Goal: Task Accomplishment & Management: Manage account settings

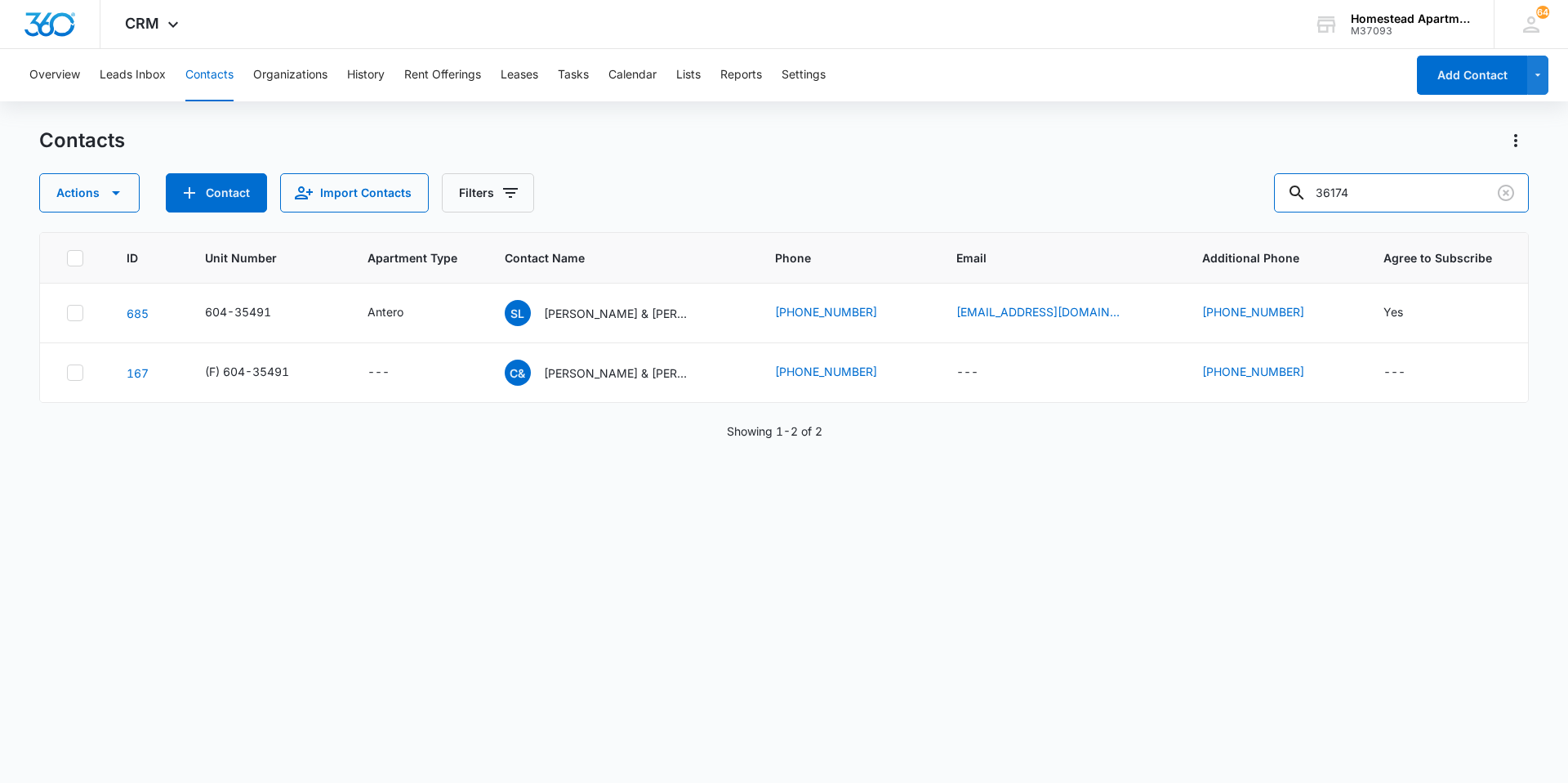
type input "36174"
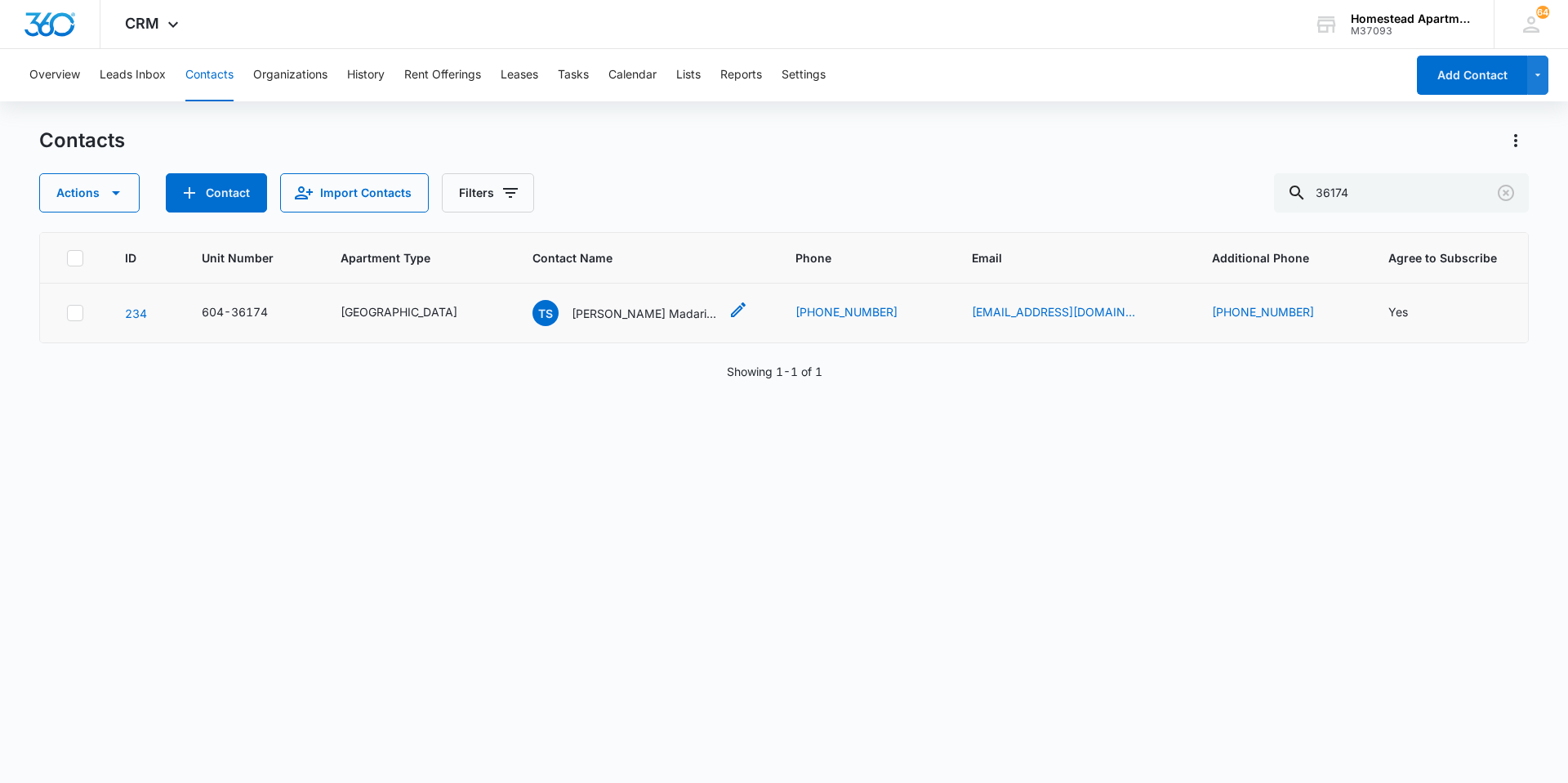
click at [652, 311] on p "[PERSON_NAME] Madari [PERSON_NAME]" at bounding box center [645, 313] width 147 height 17
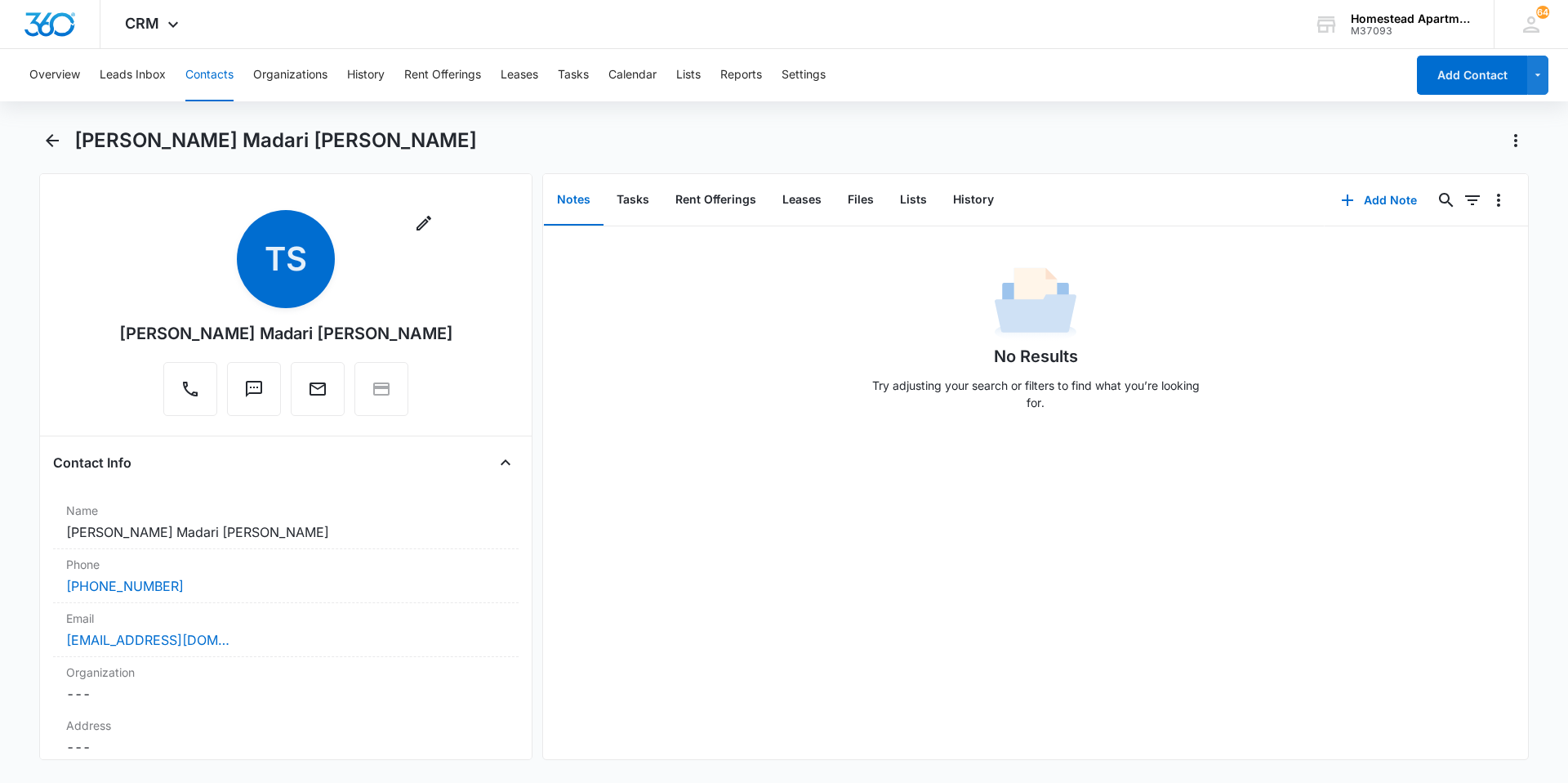
click at [1084, 598] on div "No Results Try adjusting your search or filters to find what you’re looking for." at bounding box center [1035, 492] width 985 height 533
click at [855, 197] on button "Files" at bounding box center [861, 201] width 53 height 51
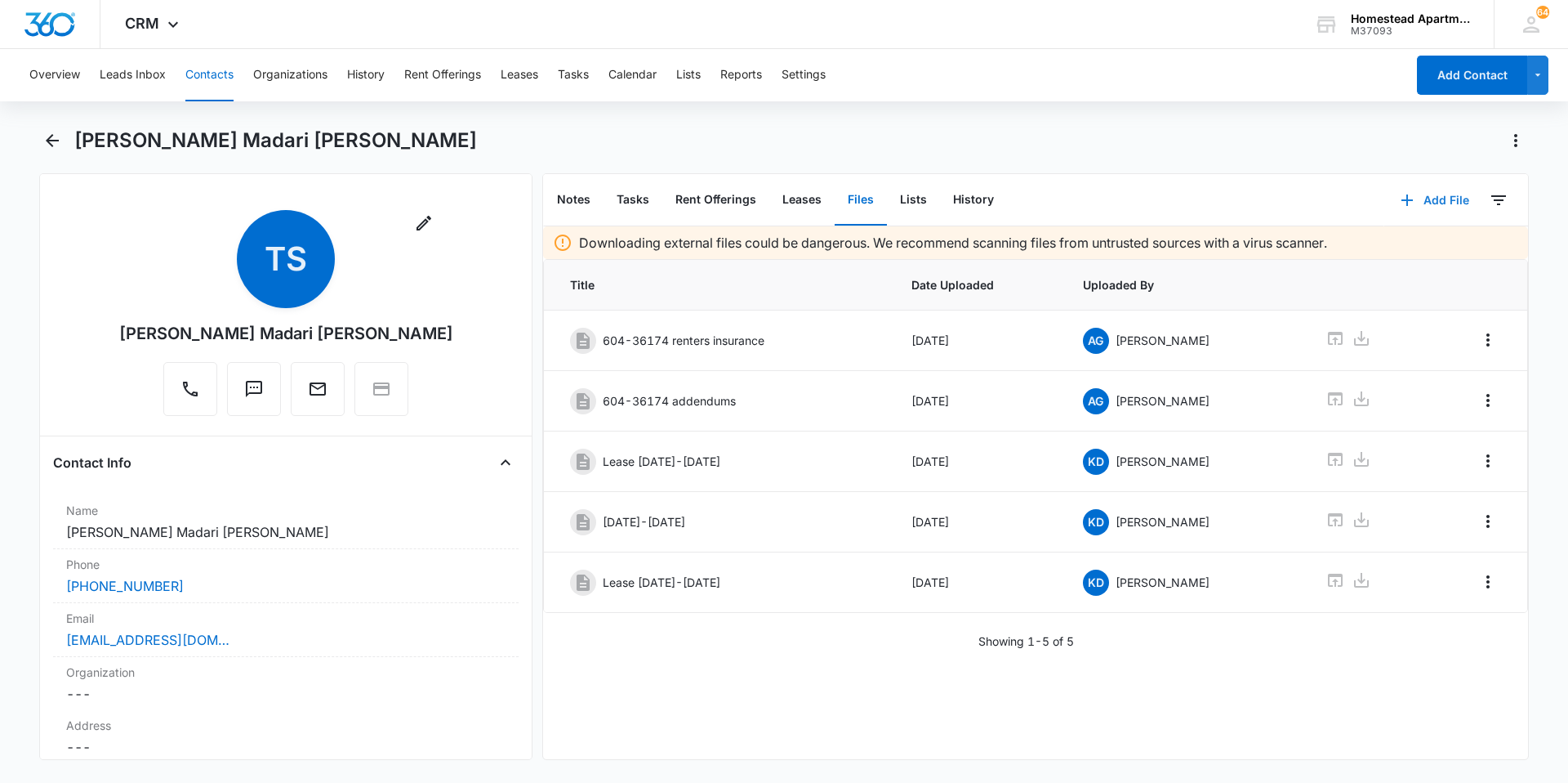
click at [1432, 201] on button "Add File" at bounding box center [1435, 200] width 101 height 39
click at [1390, 243] on button "Upload Files" at bounding box center [1423, 252] width 124 height 25
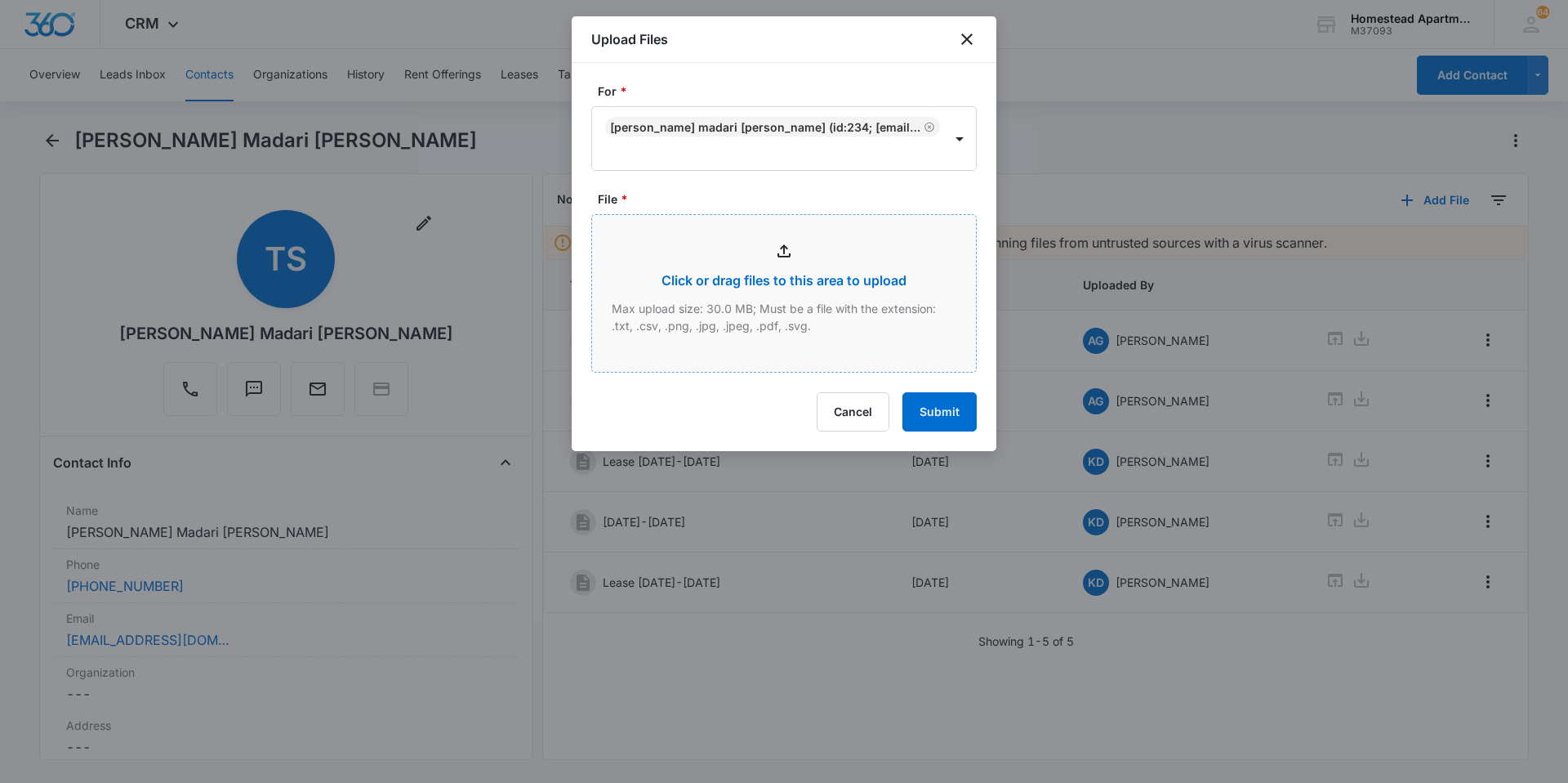
type input "C:\fakepath\3617 #4.pdf"
click at [946, 418] on button "Submit" at bounding box center [939, 411] width 74 height 39
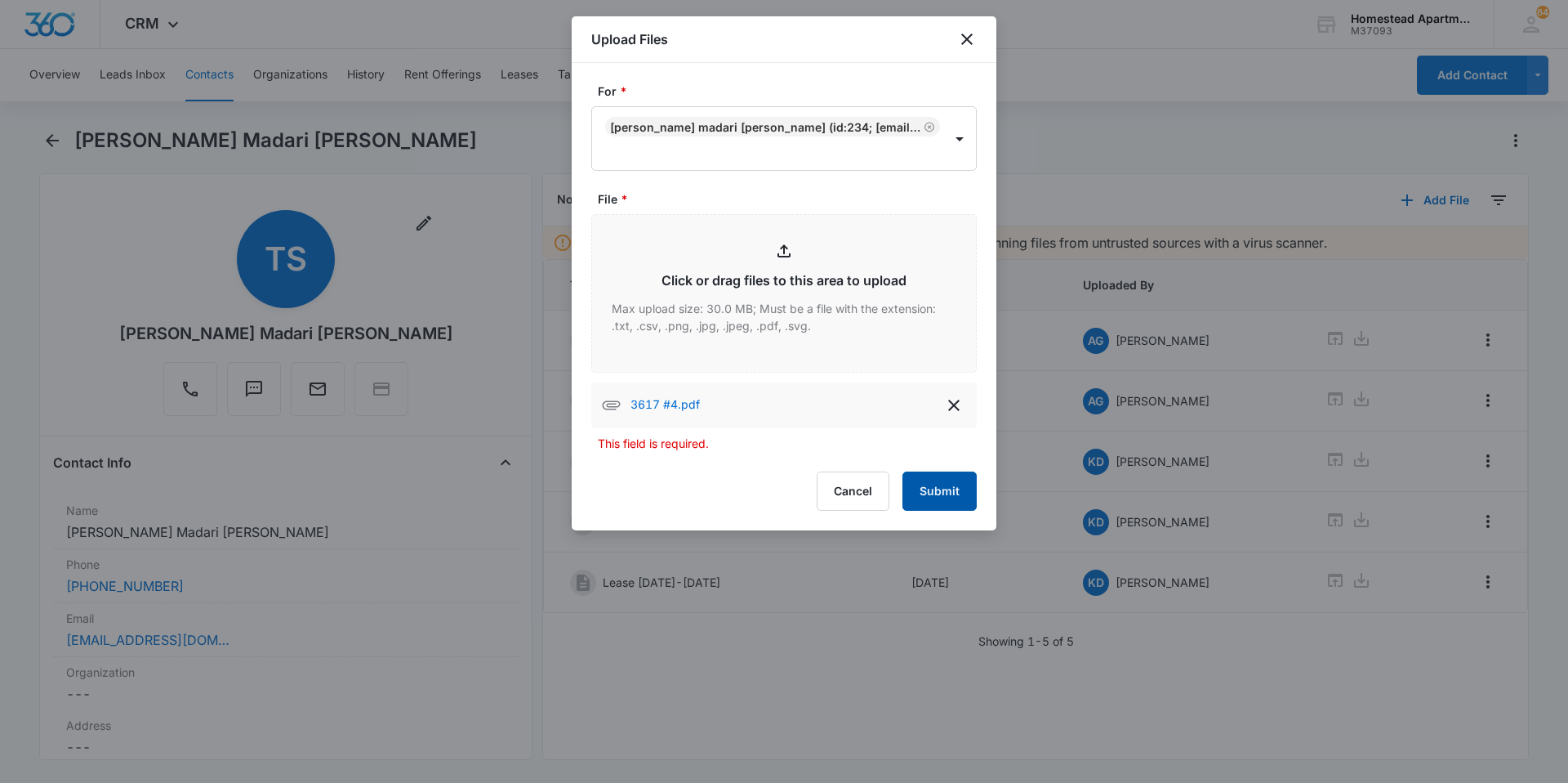
click at [926, 493] on button "Submit" at bounding box center [939, 491] width 74 height 39
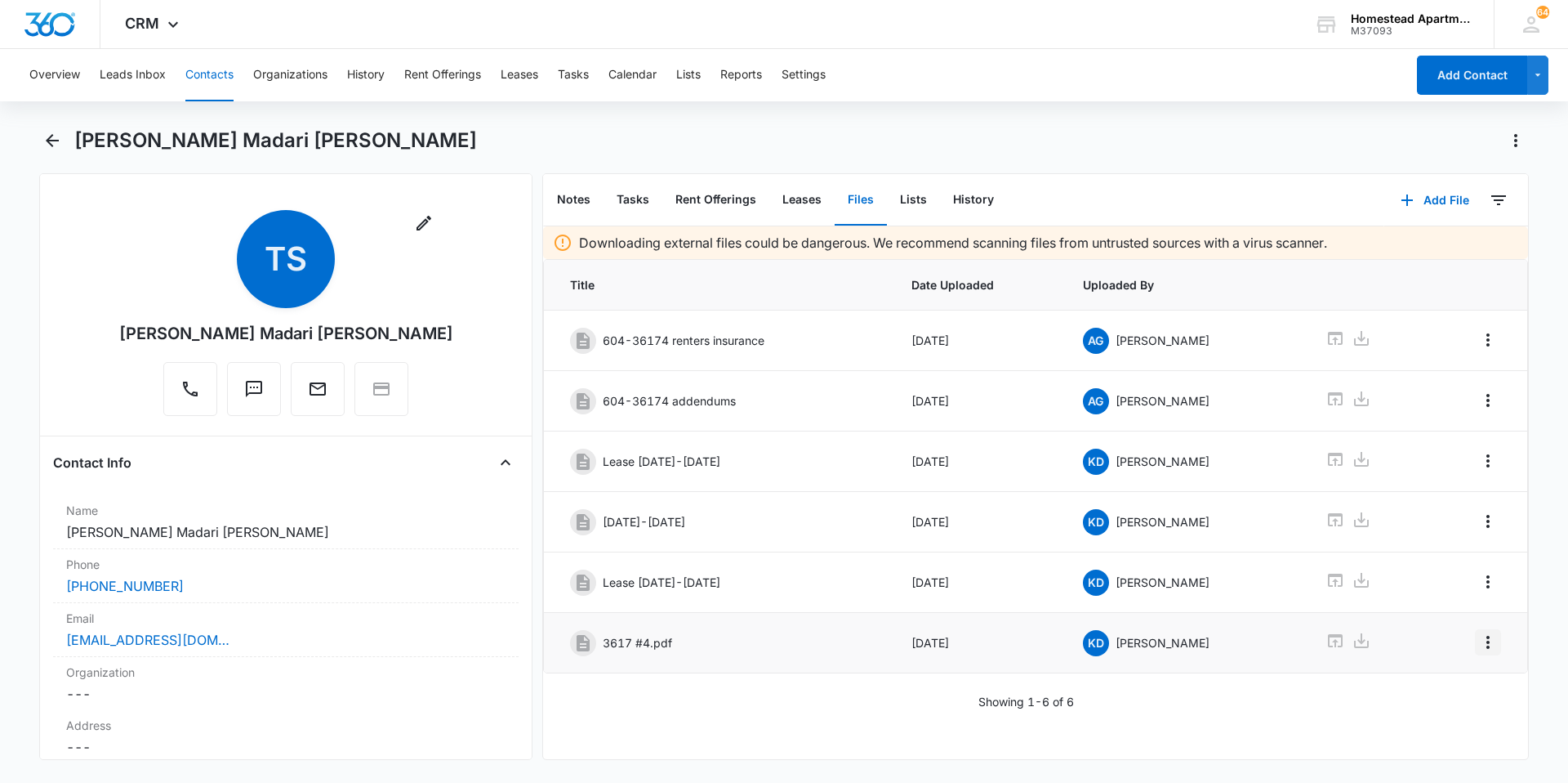
click at [1478, 636] on icon "Overflow Menu" at bounding box center [1487, 642] width 20 height 20
click at [1418, 685] on div "Edit" at bounding box center [1431, 687] width 34 height 11
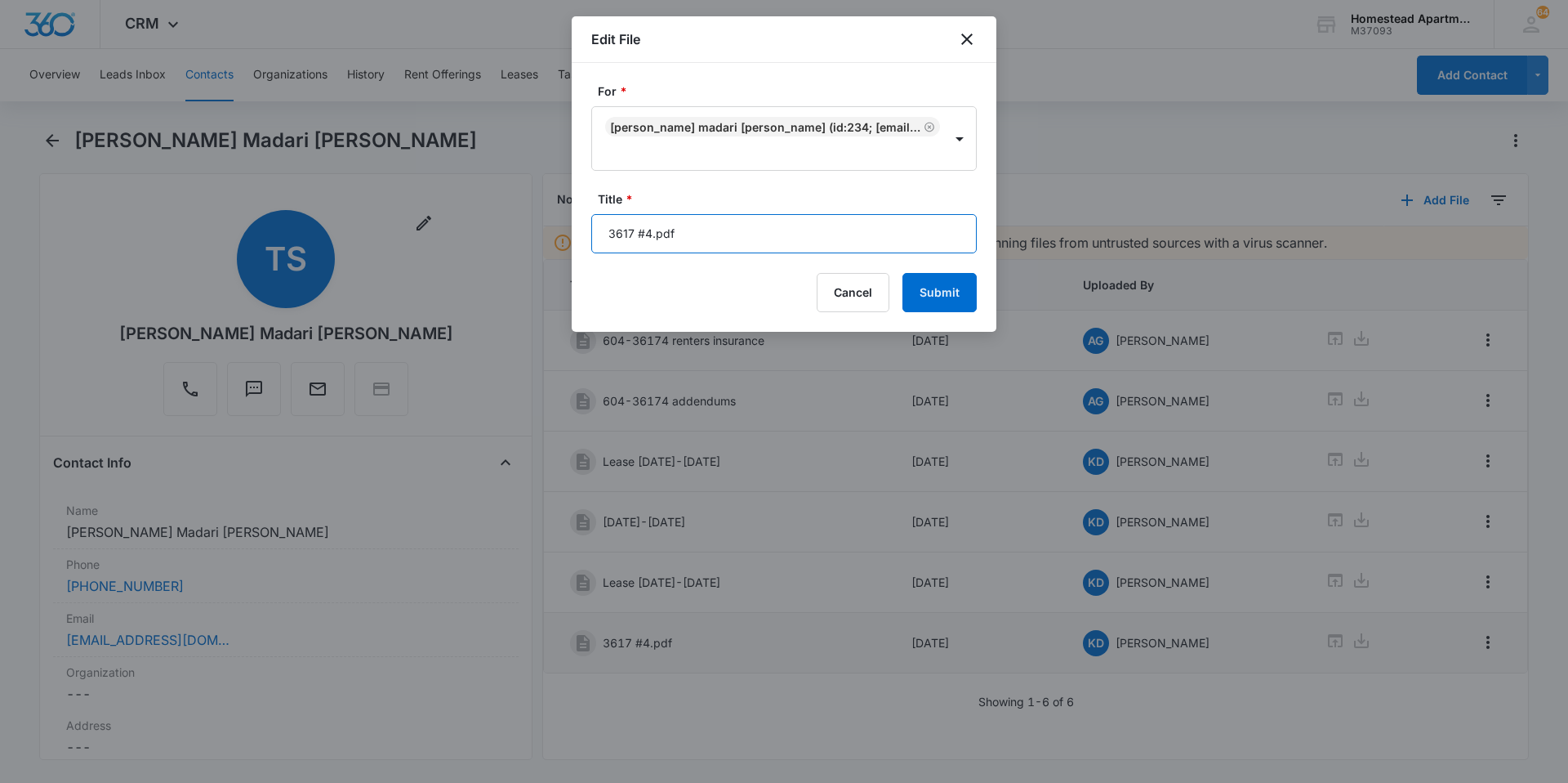
click at [682, 239] on input "3617 #4.pdf" at bounding box center [784, 234] width 386 height 39
type input "3"
type input "M"
type input "[DATE]-[DATE]"
click at [950, 287] on button "Submit" at bounding box center [939, 292] width 74 height 39
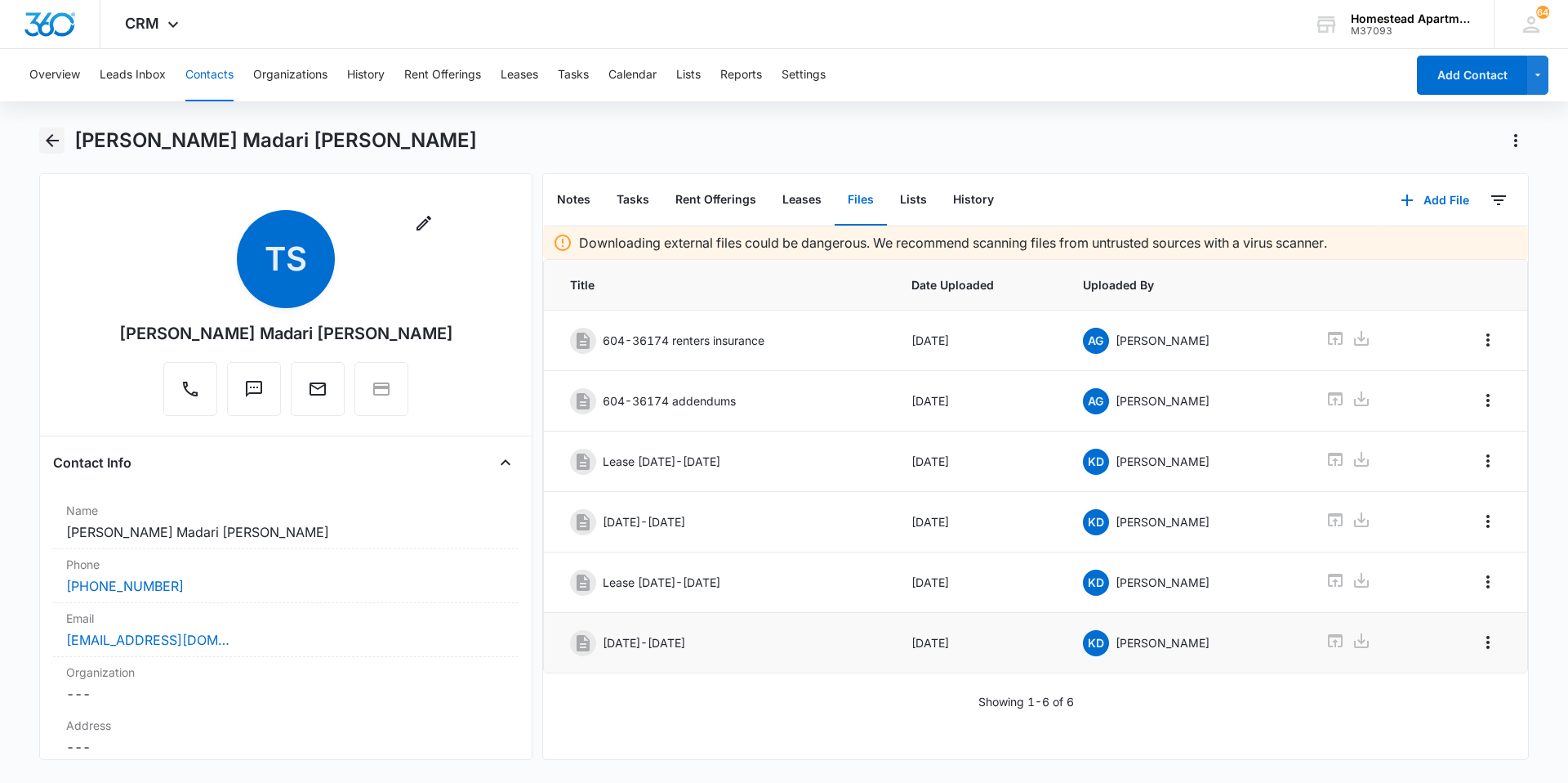
click at [42, 135] on icon "Back" at bounding box center [52, 140] width 20 height 20
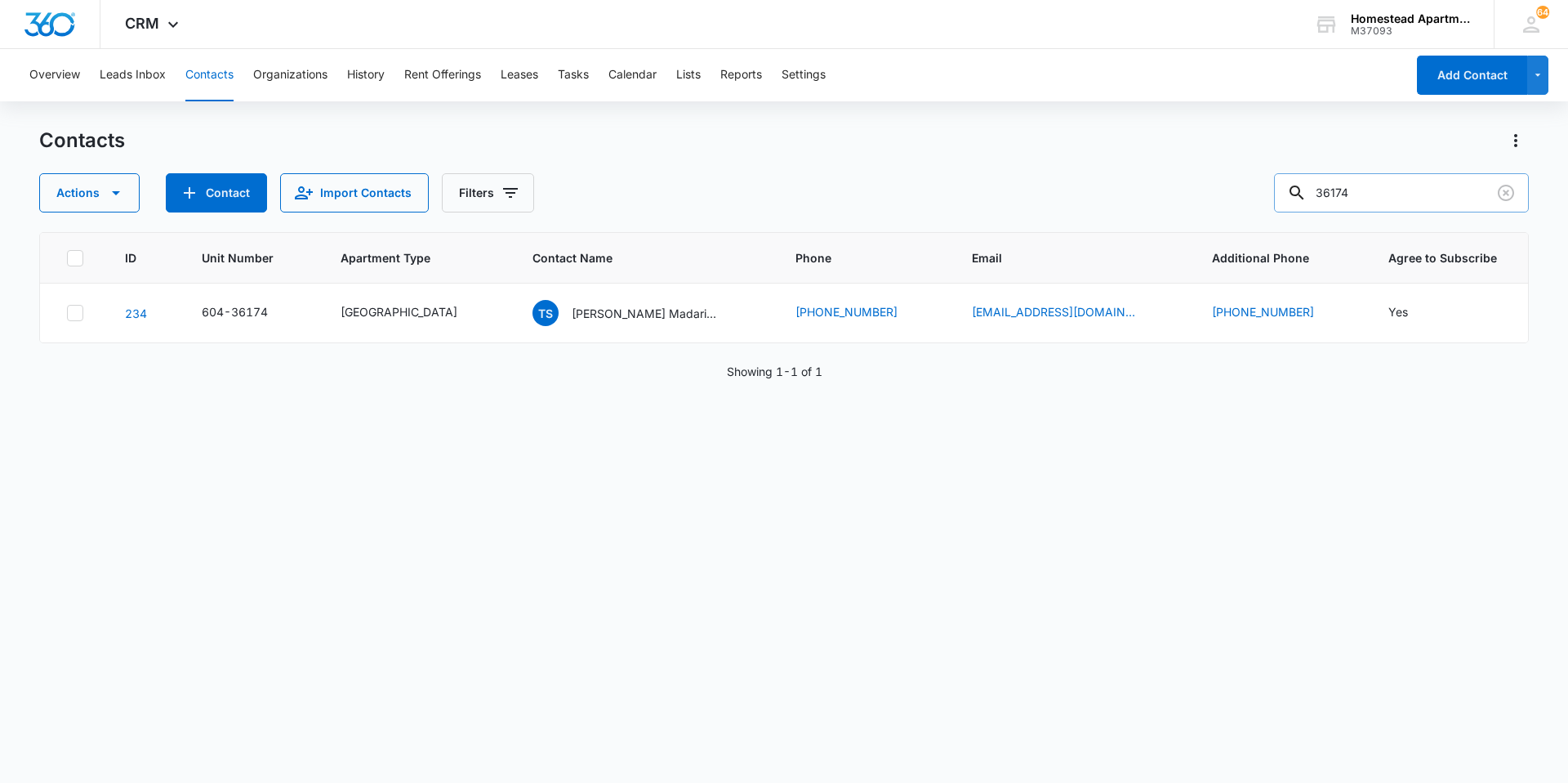
click at [1377, 197] on input "36174" at bounding box center [1401, 193] width 255 height 39
type input "36176"
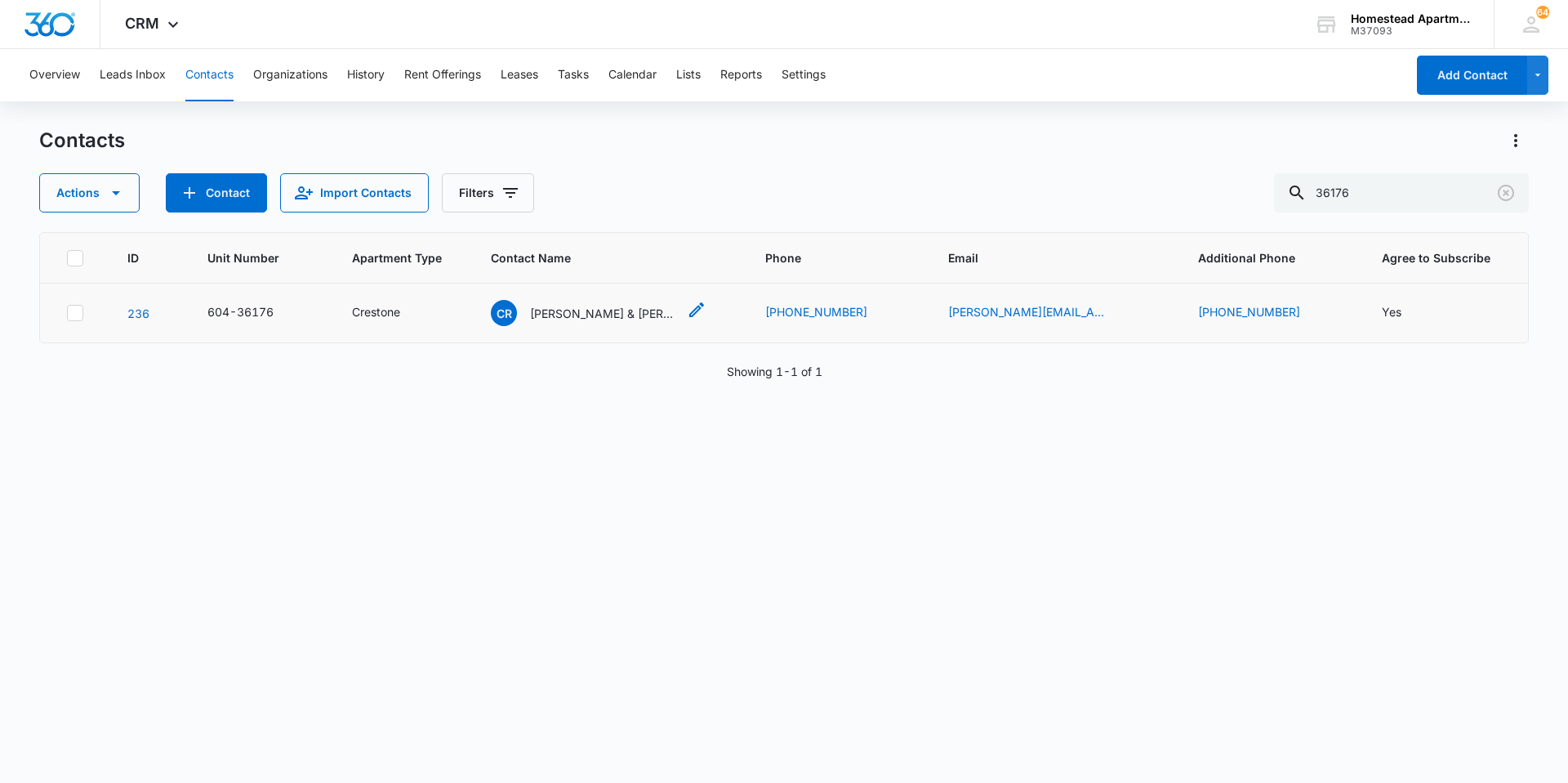
click at [661, 312] on p "[PERSON_NAME] & [PERSON_NAME]" at bounding box center [603, 313] width 147 height 17
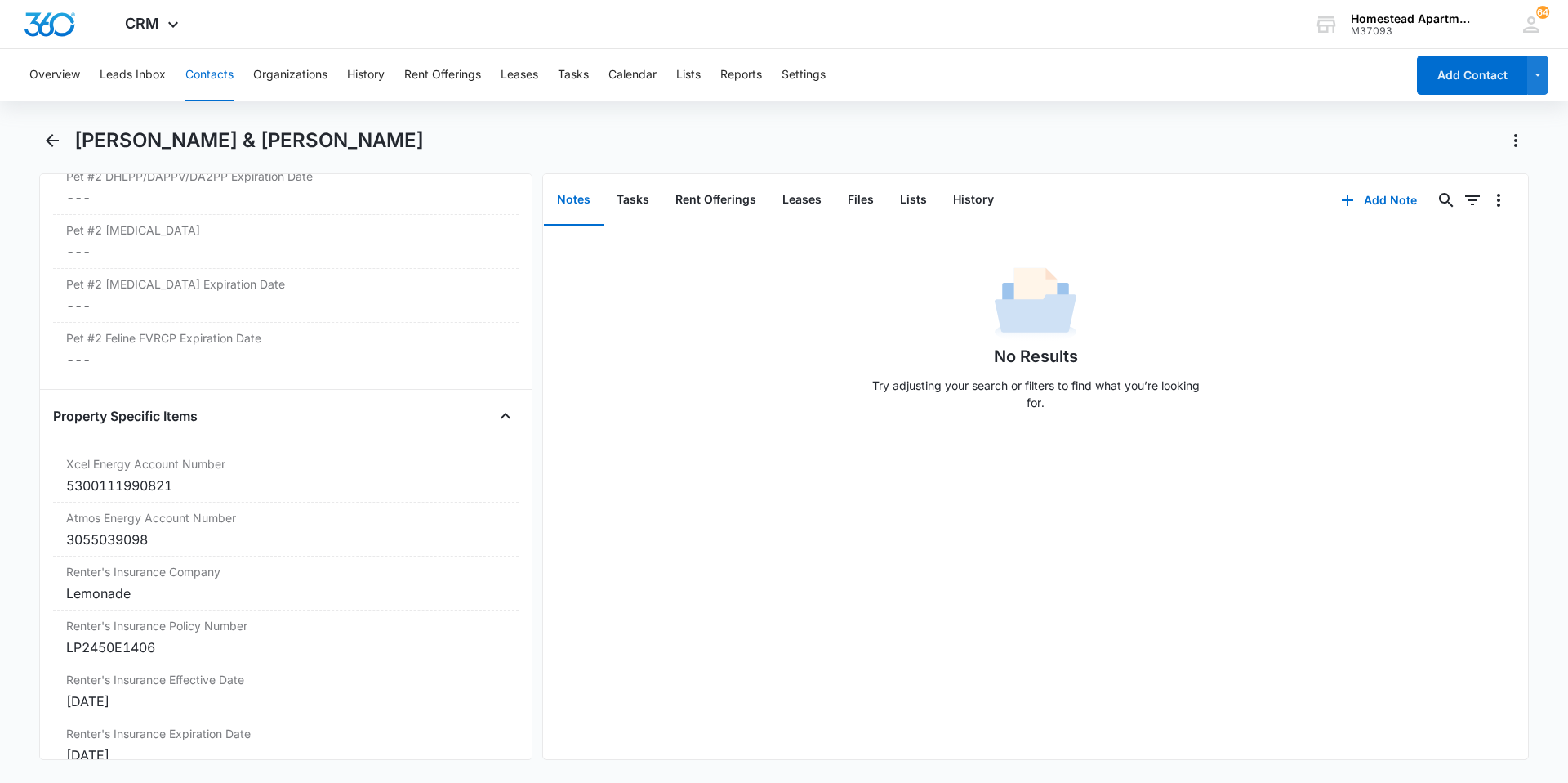
scroll to position [3023, 0]
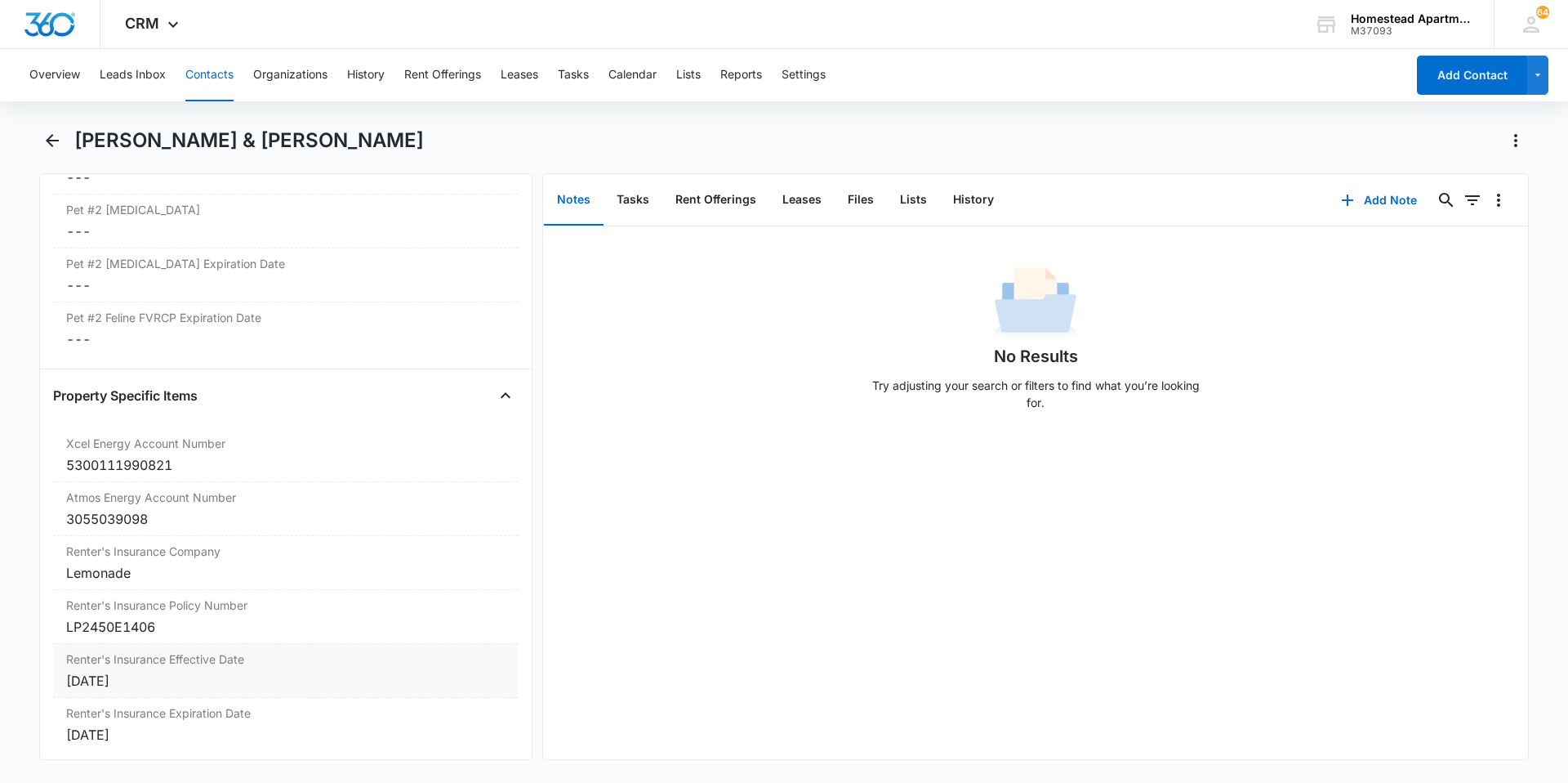
click at [106, 683] on div "[DATE]" at bounding box center [286, 680] width 439 height 20
type input "[DATE]"
click at [195, 694] on div at bounding box center [140, 693] width 135 height 18
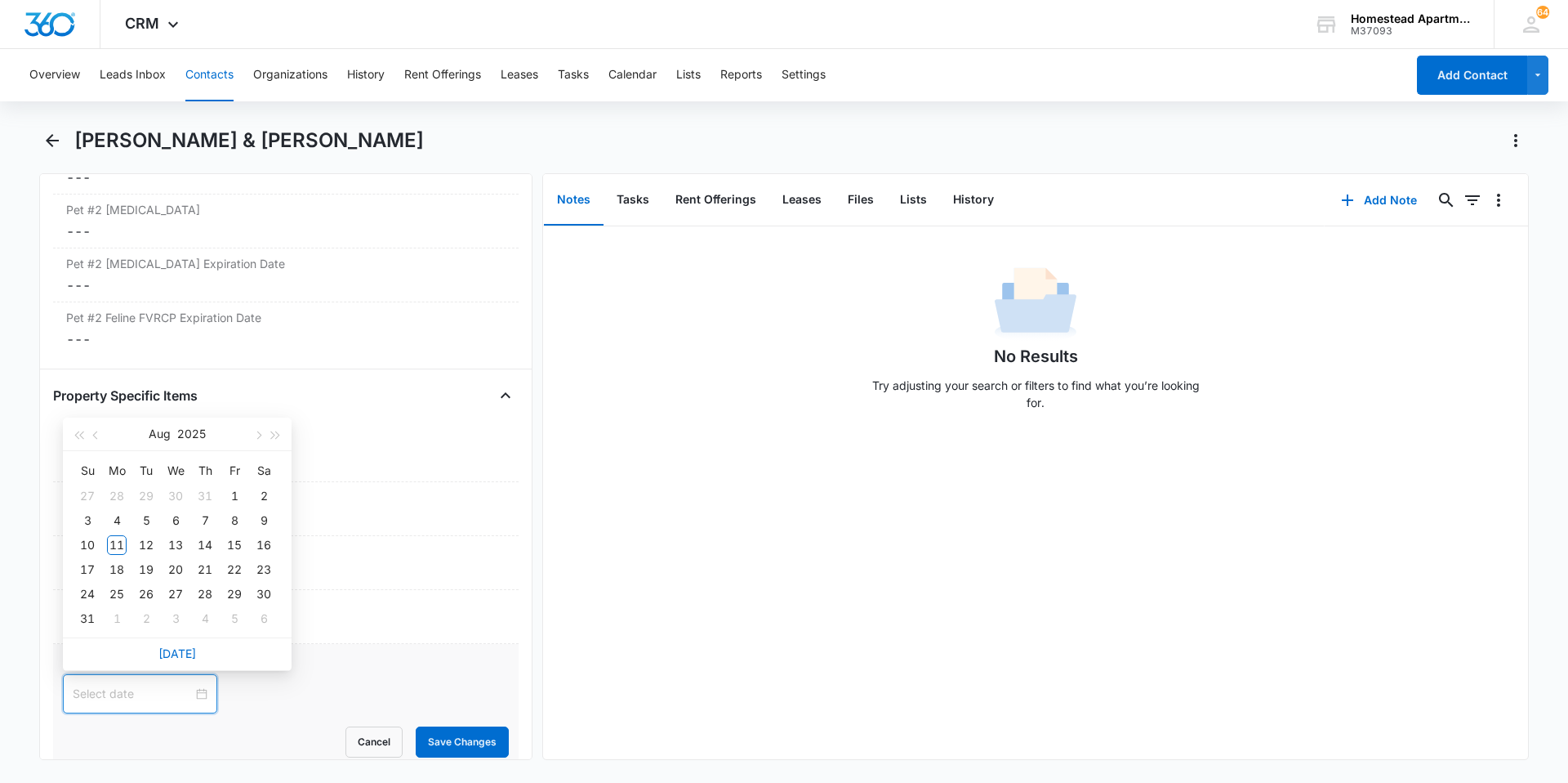
click at [195, 694] on div at bounding box center [140, 693] width 135 height 18
type input "[DATE]"
click at [85, 543] on div "10" at bounding box center [87, 544] width 20 height 20
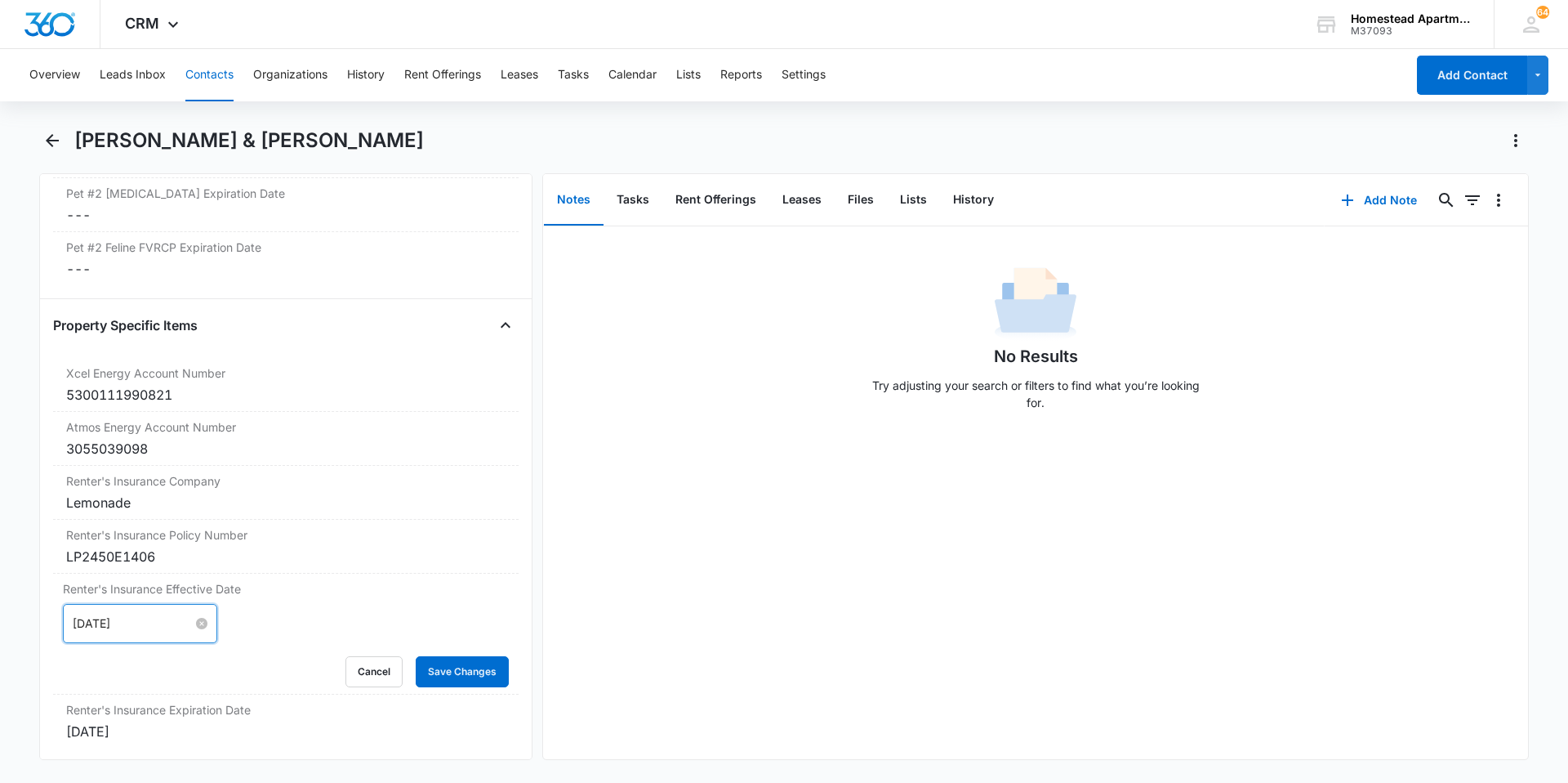
scroll to position [3186, 0]
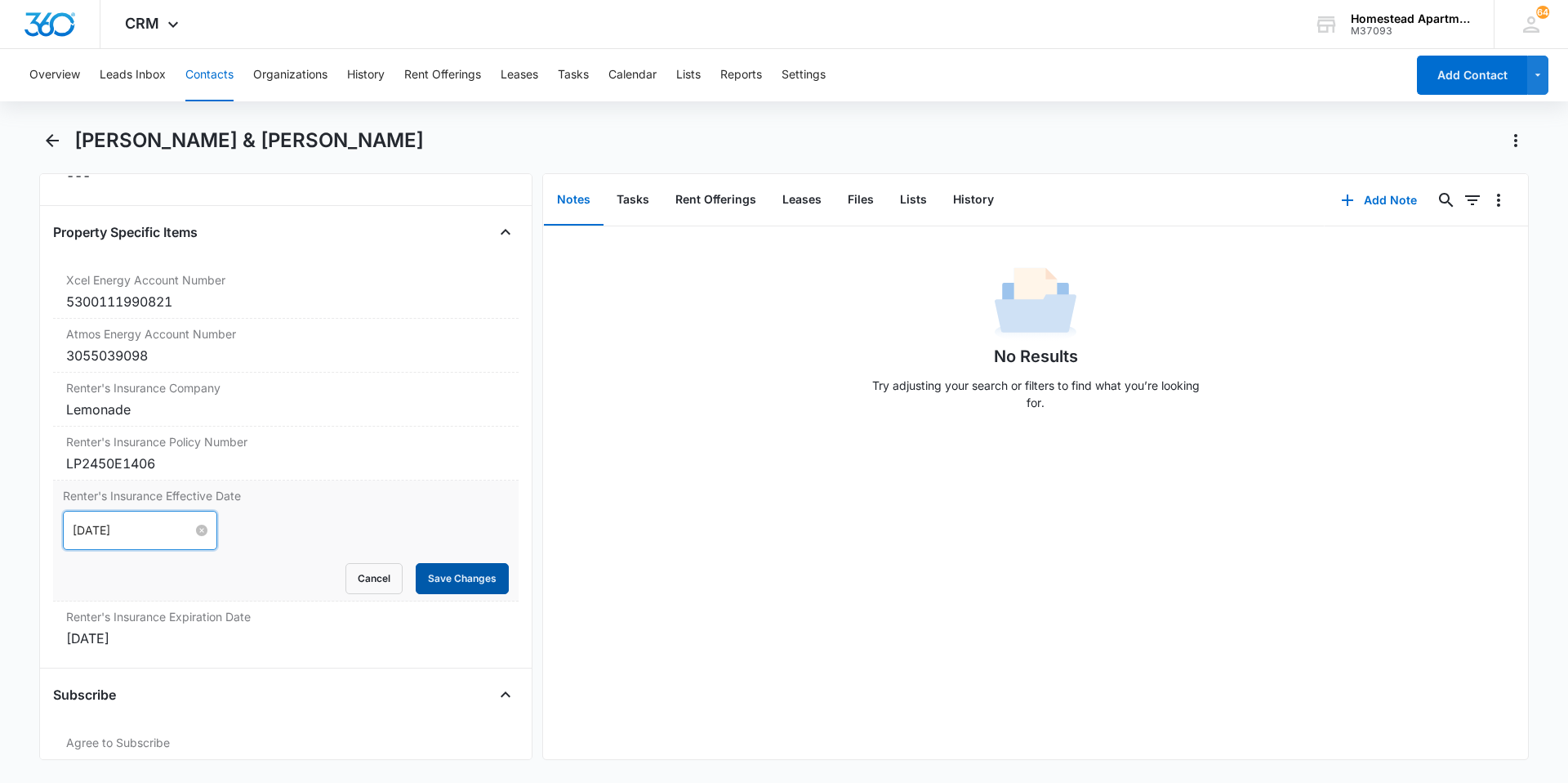
click at [446, 575] on button "Save Changes" at bounding box center [462, 578] width 93 height 31
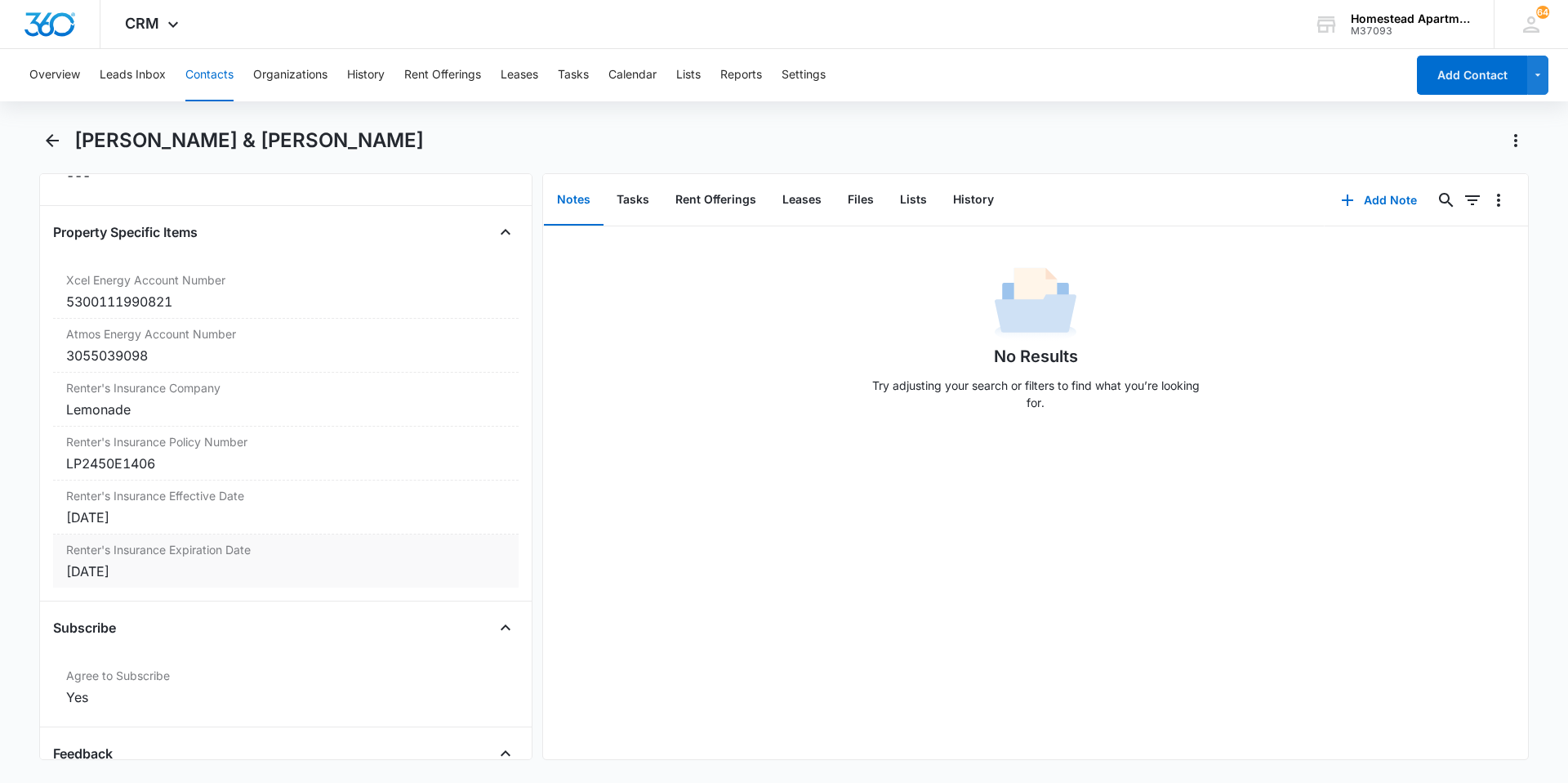
click at [109, 568] on div "[DATE]" at bounding box center [286, 570] width 439 height 20
click at [190, 581] on div at bounding box center [140, 584] width 135 height 18
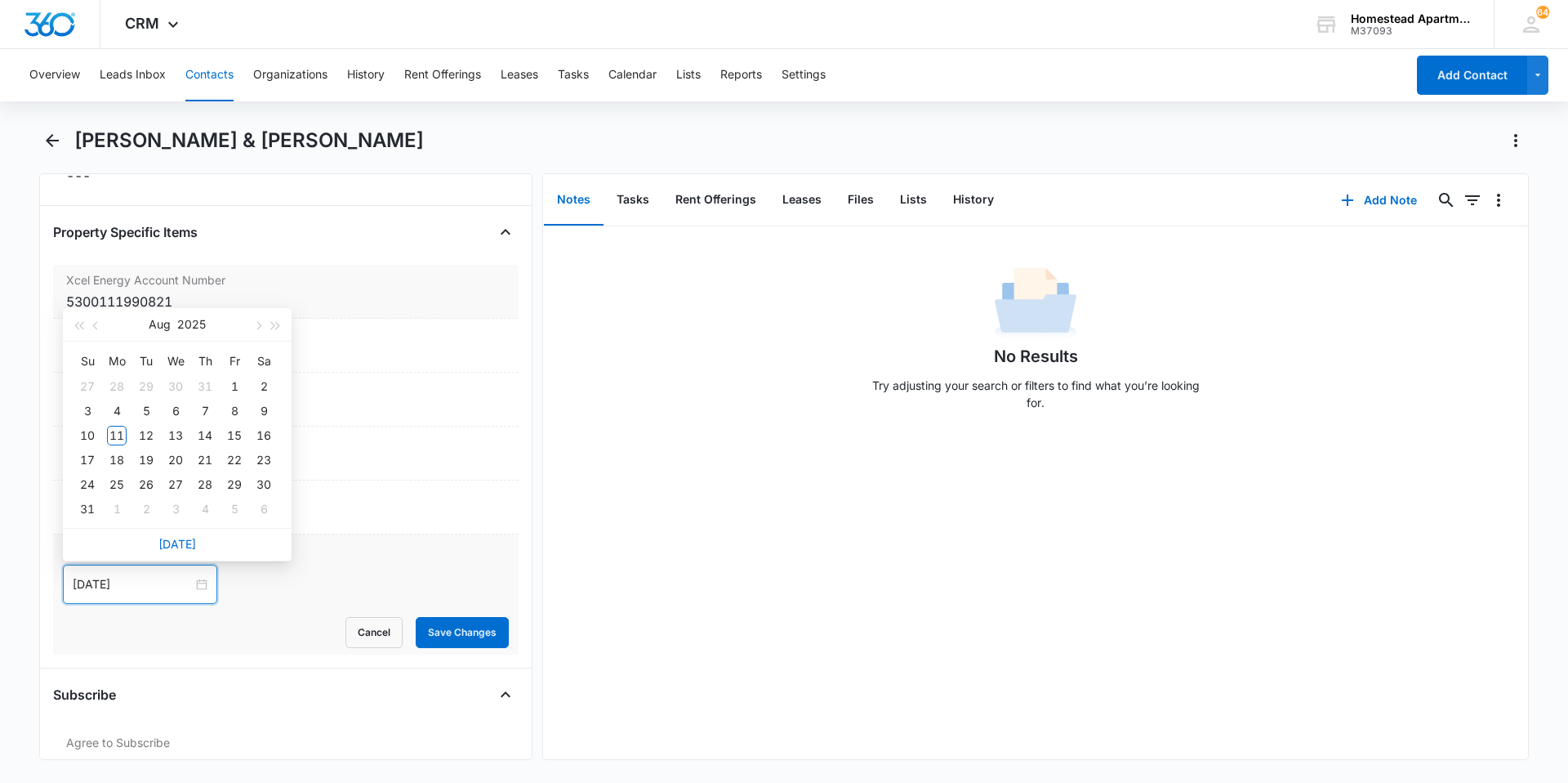
type input "[DATE]"
click at [256, 319] on button "button" at bounding box center [257, 324] width 18 height 32
click at [92, 320] on button "button" at bounding box center [96, 324] width 18 height 32
click at [272, 325] on span "button" at bounding box center [276, 326] width 8 height 9
type input "[DATE]"
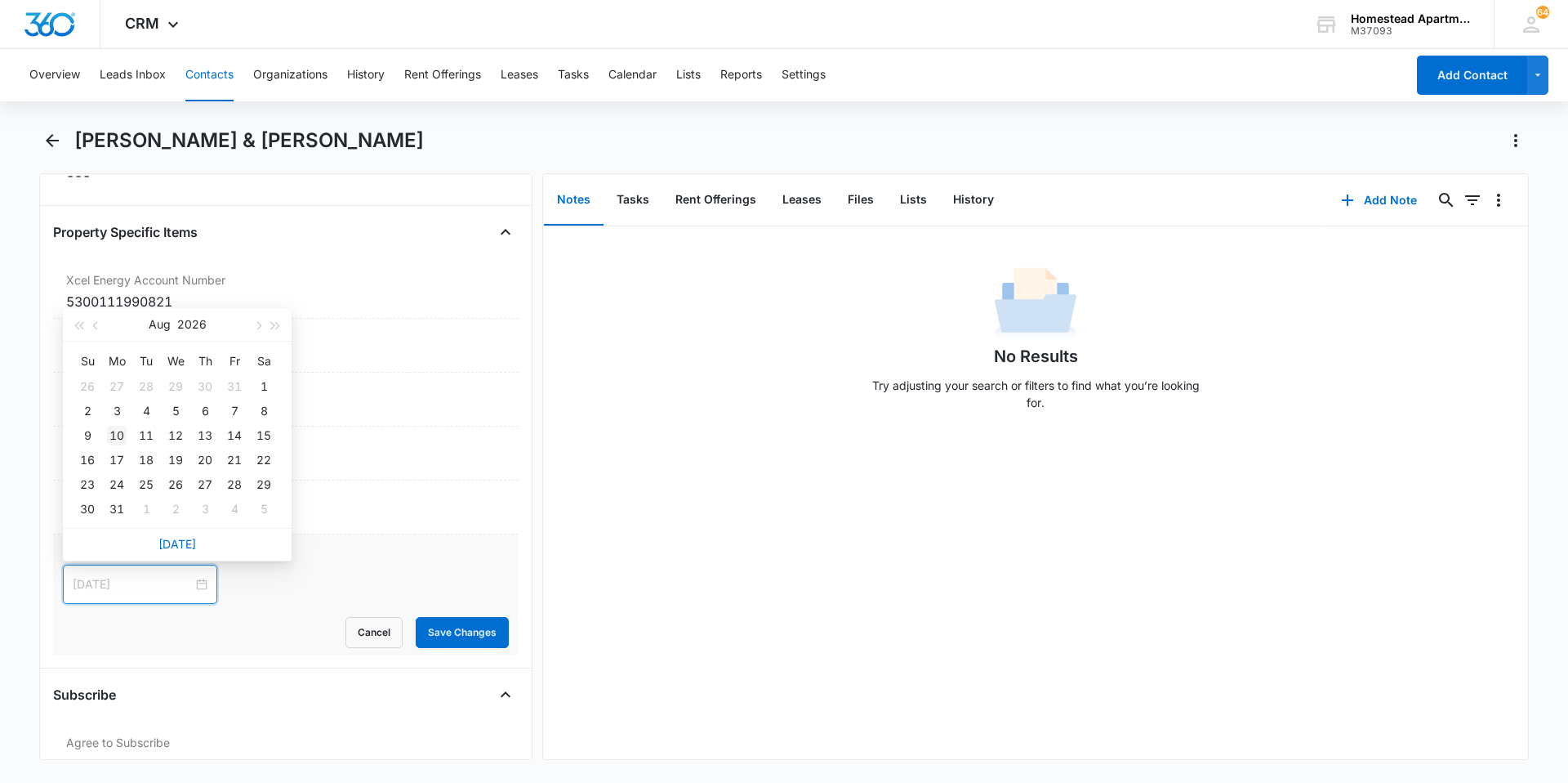
click at [124, 432] on div "10" at bounding box center [116, 435] width 20 height 20
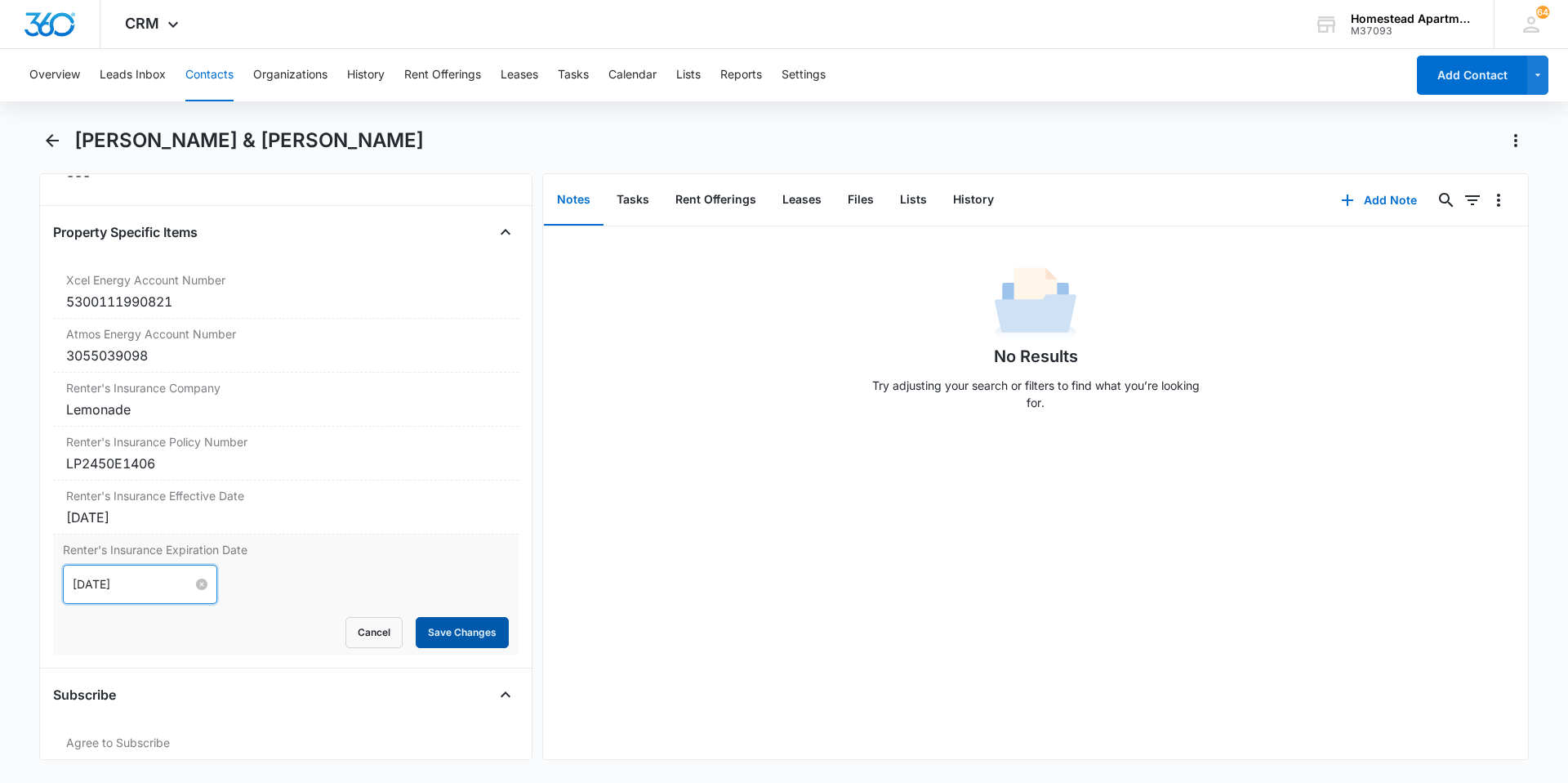
click at [461, 628] on button "Save Changes" at bounding box center [462, 633] width 93 height 31
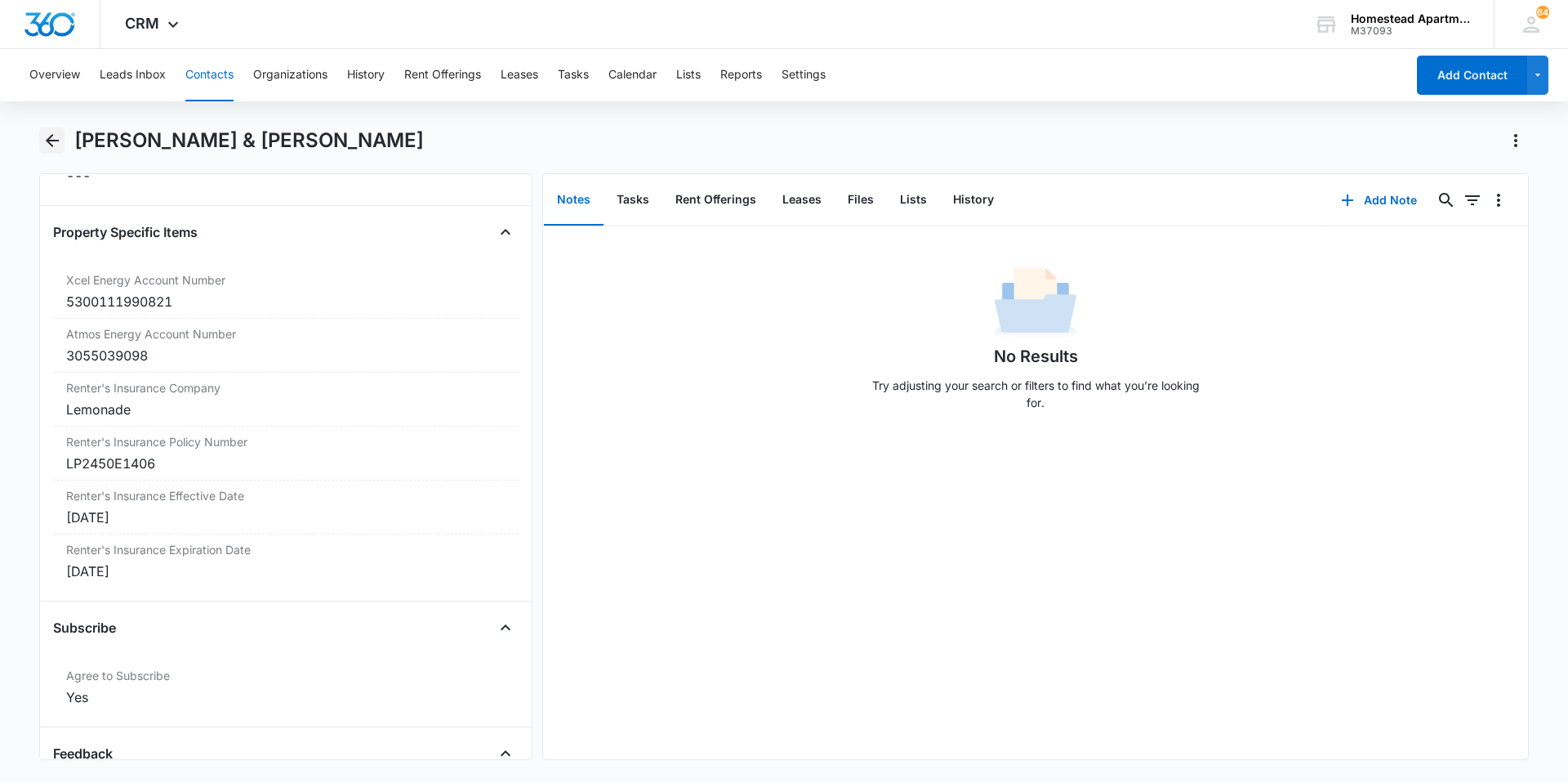
click at [44, 144] on icon "Back" at bounding box center [52, 140] width 20 height 20
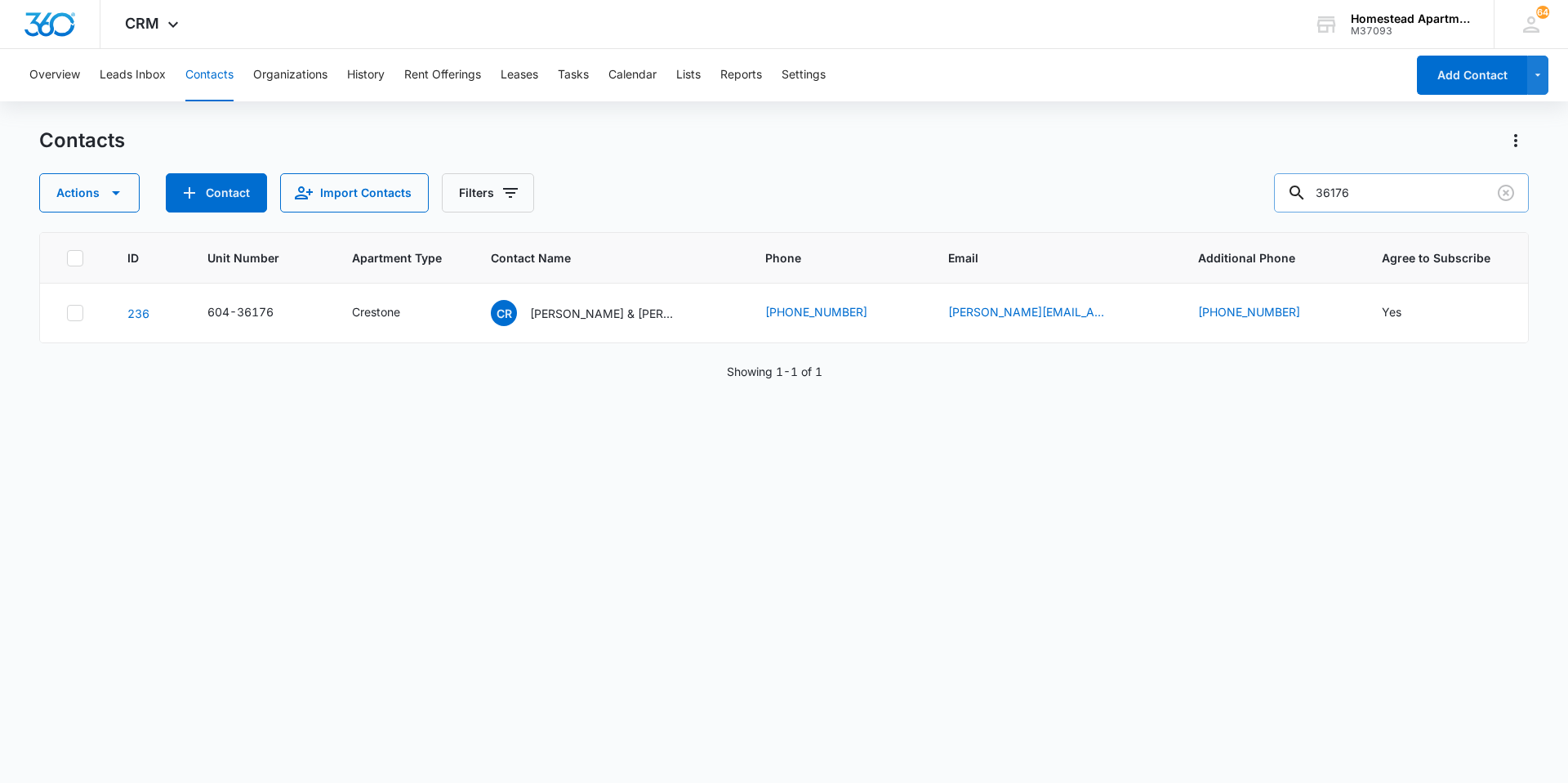
click at [1367, 195] on input "36176" at bounding box center [1401, 193] width 255 height 39
type input "38083"
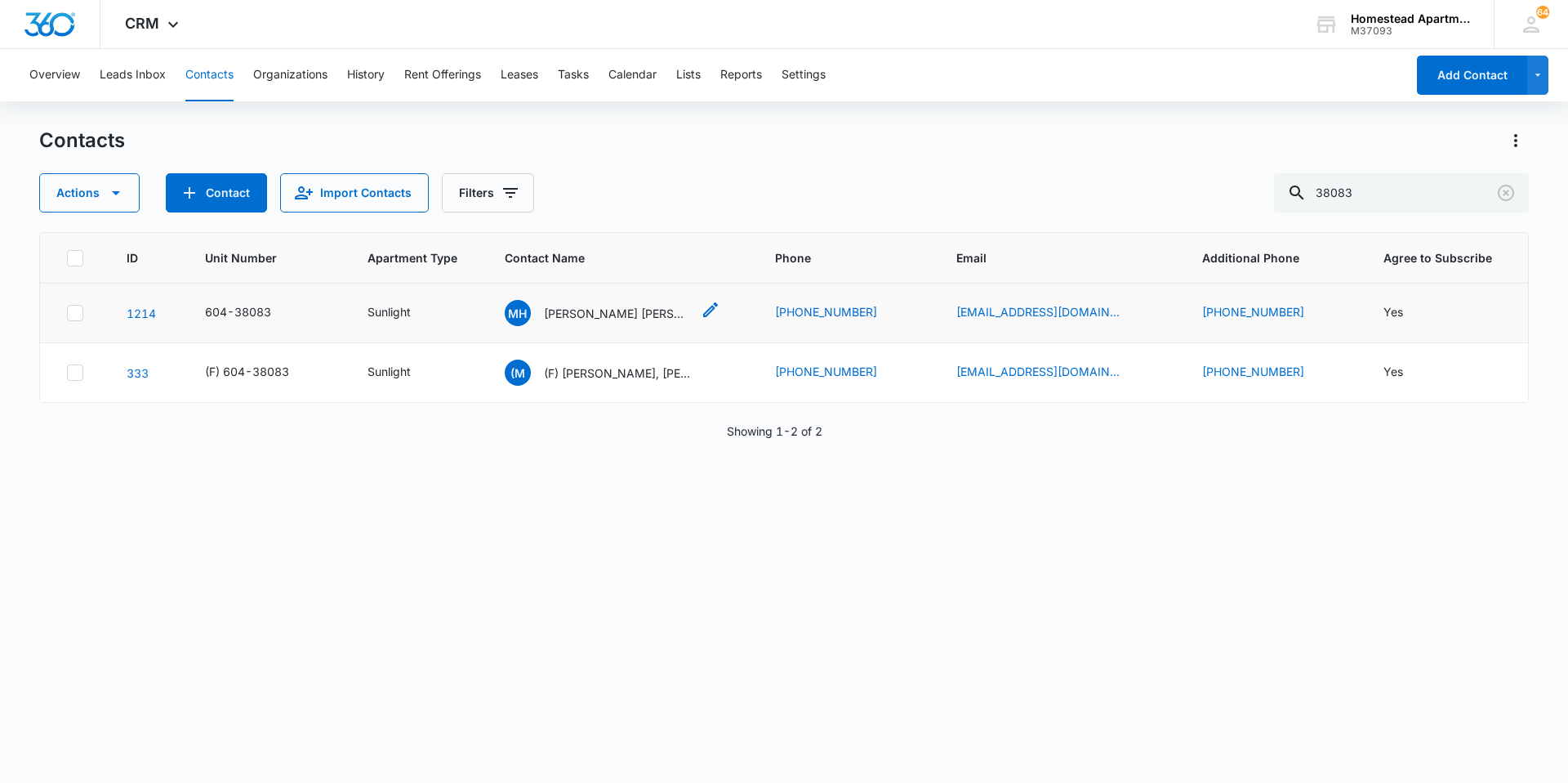
click at [642, 308] on p "[PERSON_NAME] [PERSON_NAME] & [PERSON_NAME]" at bounding box center [617, 313] width 147 height 17
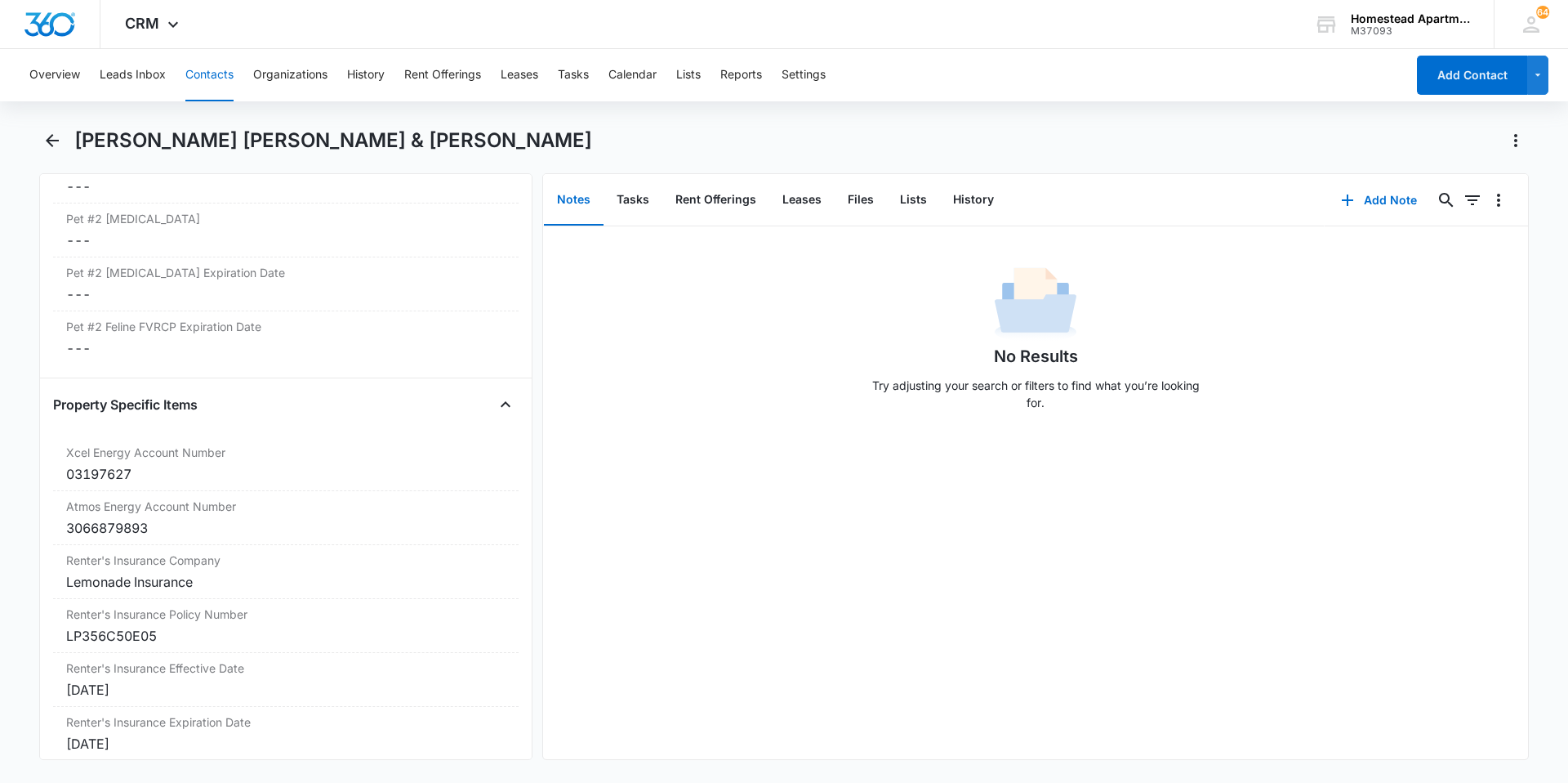
scroll to position [3105, 0]
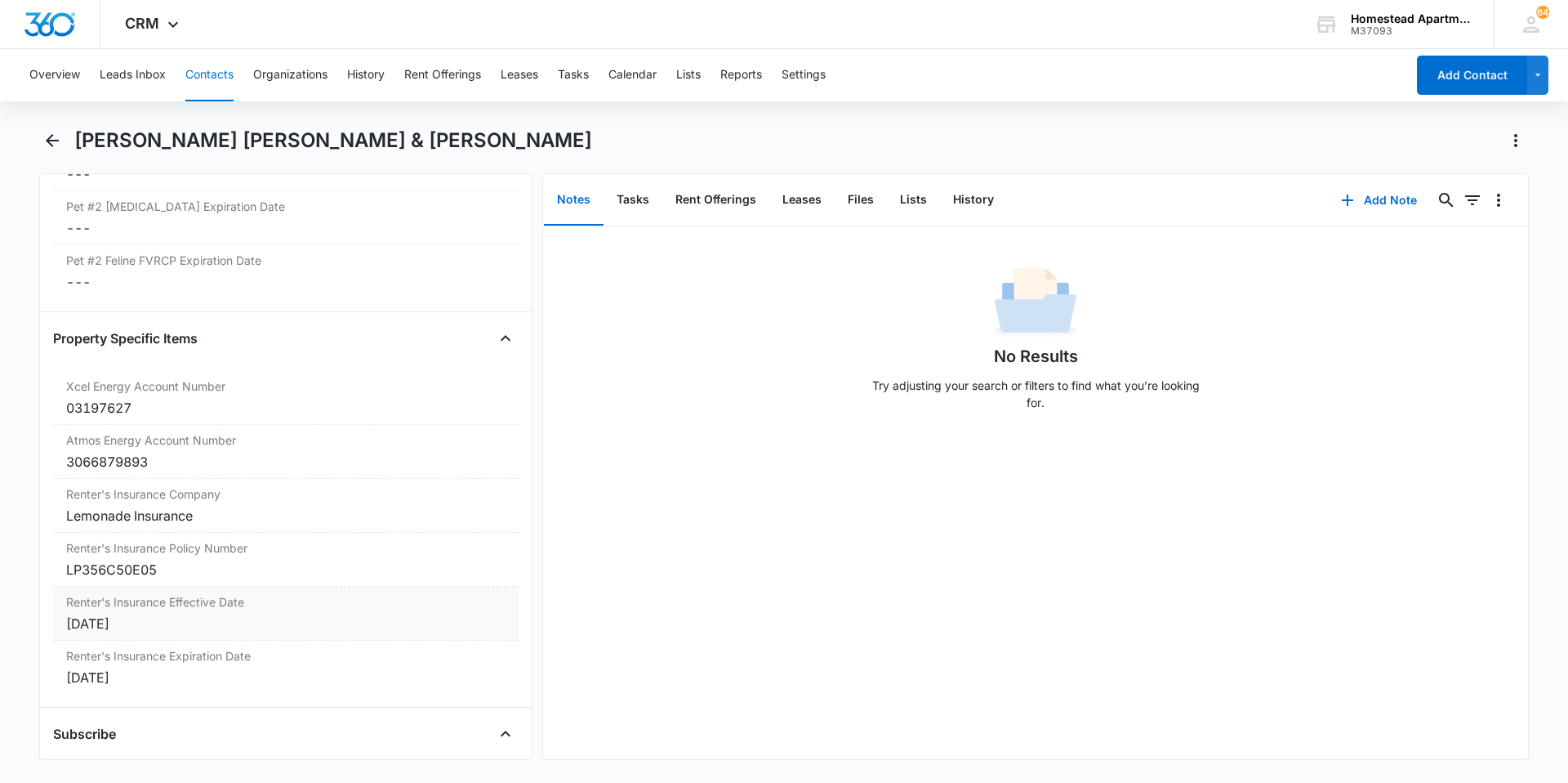
click at [146, 614] on div "[DATE]" at bounding box center [286, 623] width 439 height 20
click at [191, 627] on div at bounding box center [140, 636] width 135 height 18
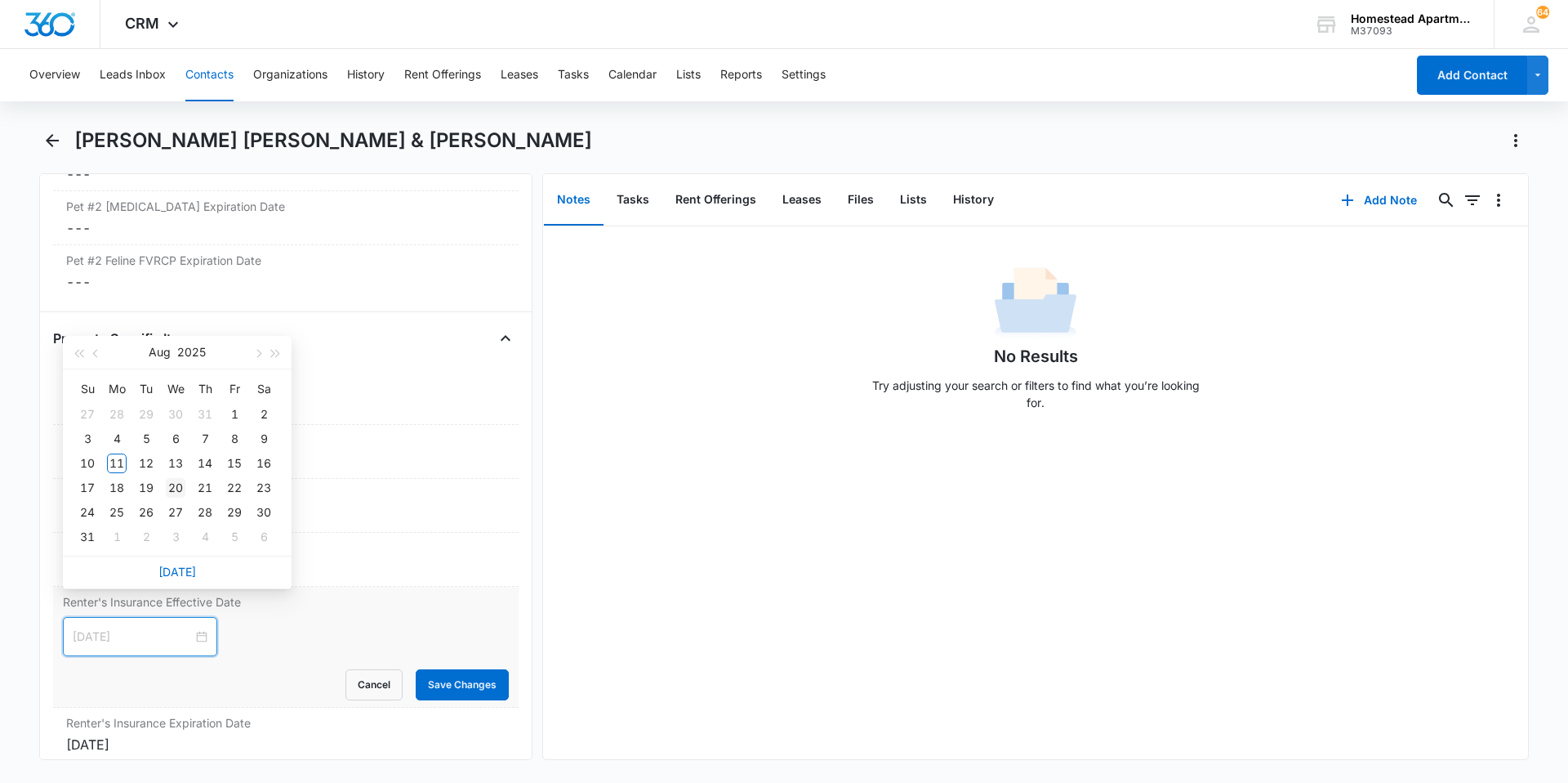
type input "[DATE]"
click at [182, 484] on div "20" at bounding box center [175, 487] width 20 height 20
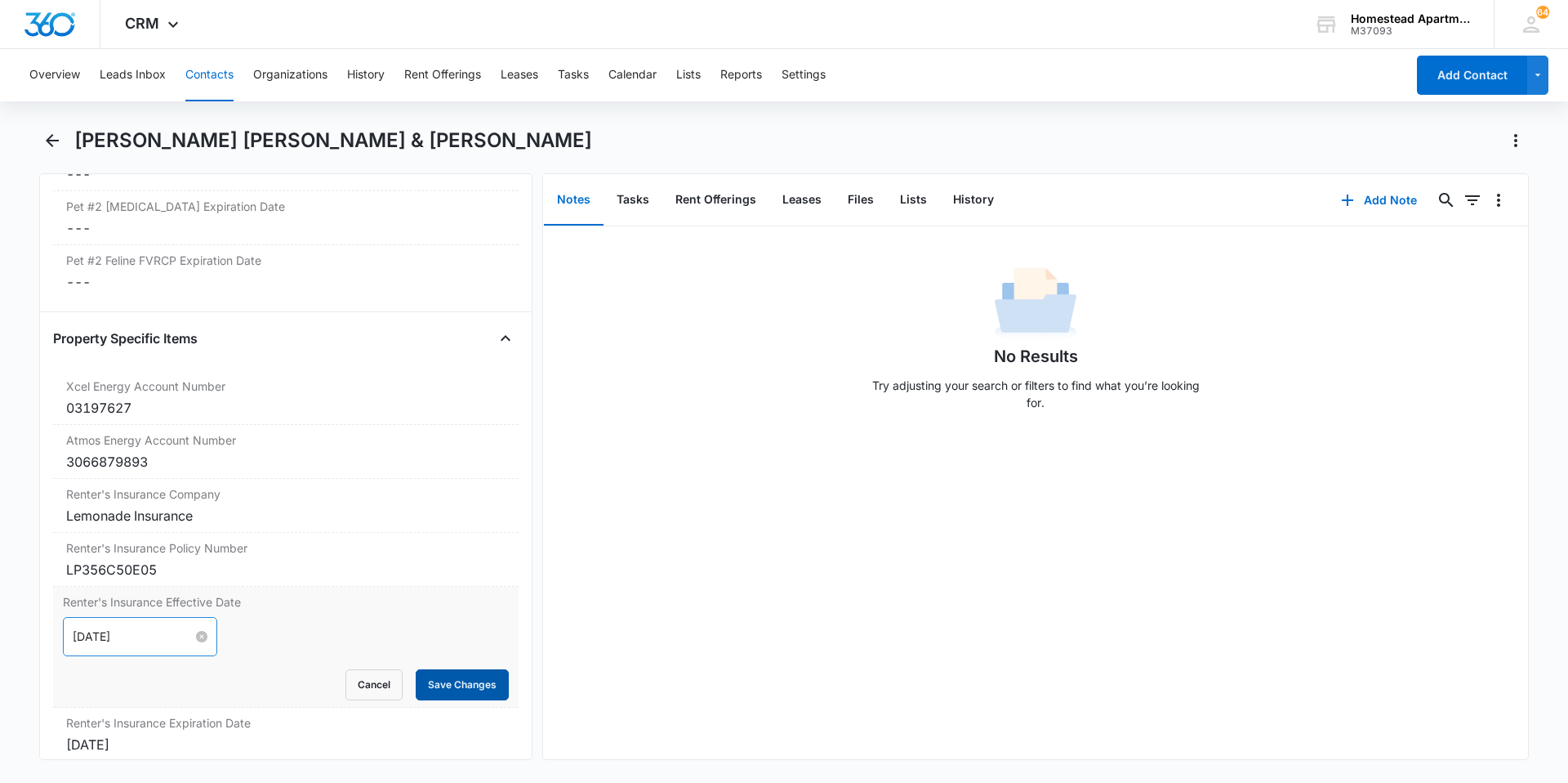
click at [444, 669] on button "Save Changes" at bounding box center [462, 684] width 93 height 31
click at [157, 667] on div "[DATE]" at bounding box center [286, 677] width 439 height 20
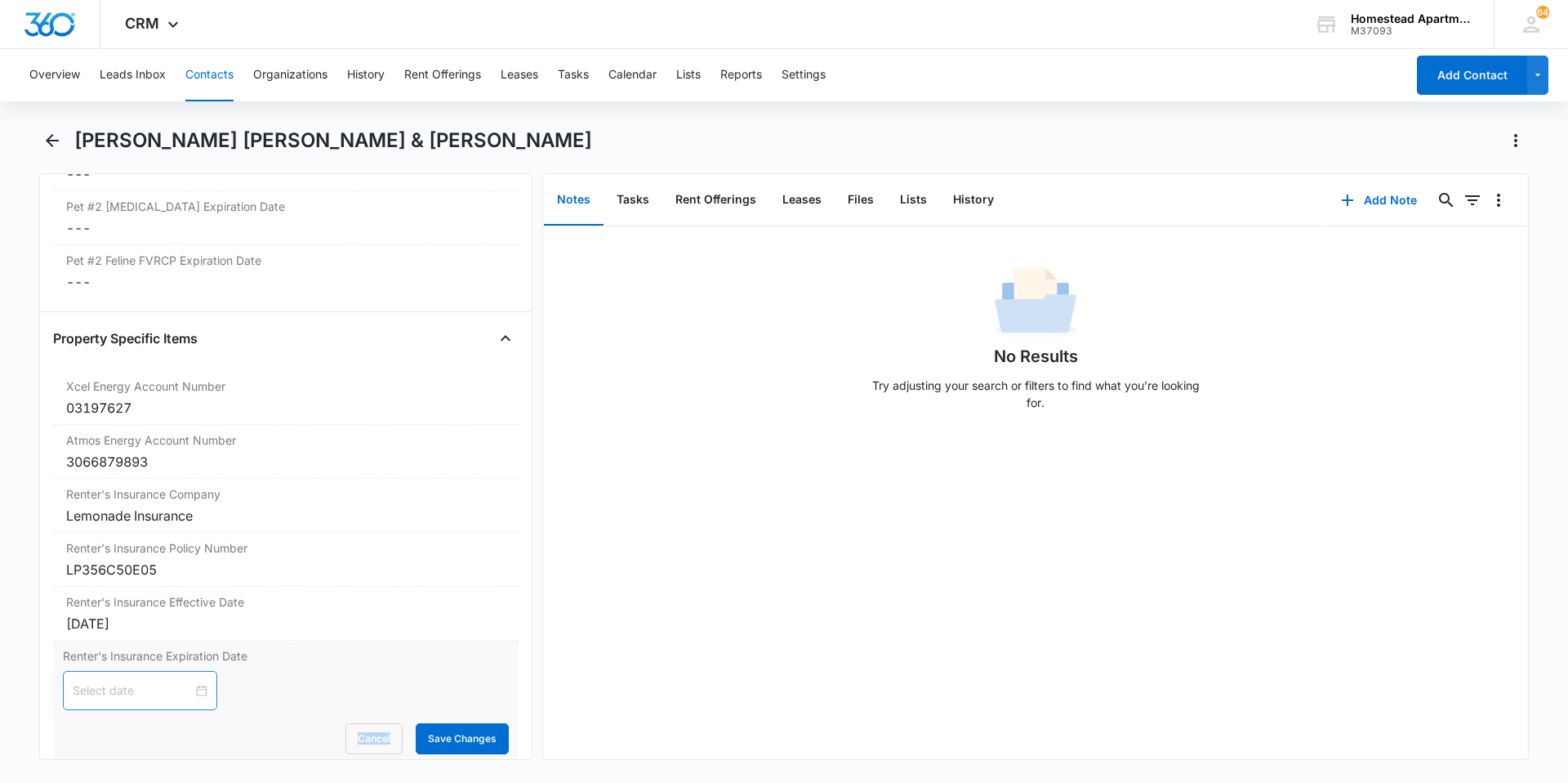
click at [191, 681] on div at bounding box center [140, 689] width 135 height 18
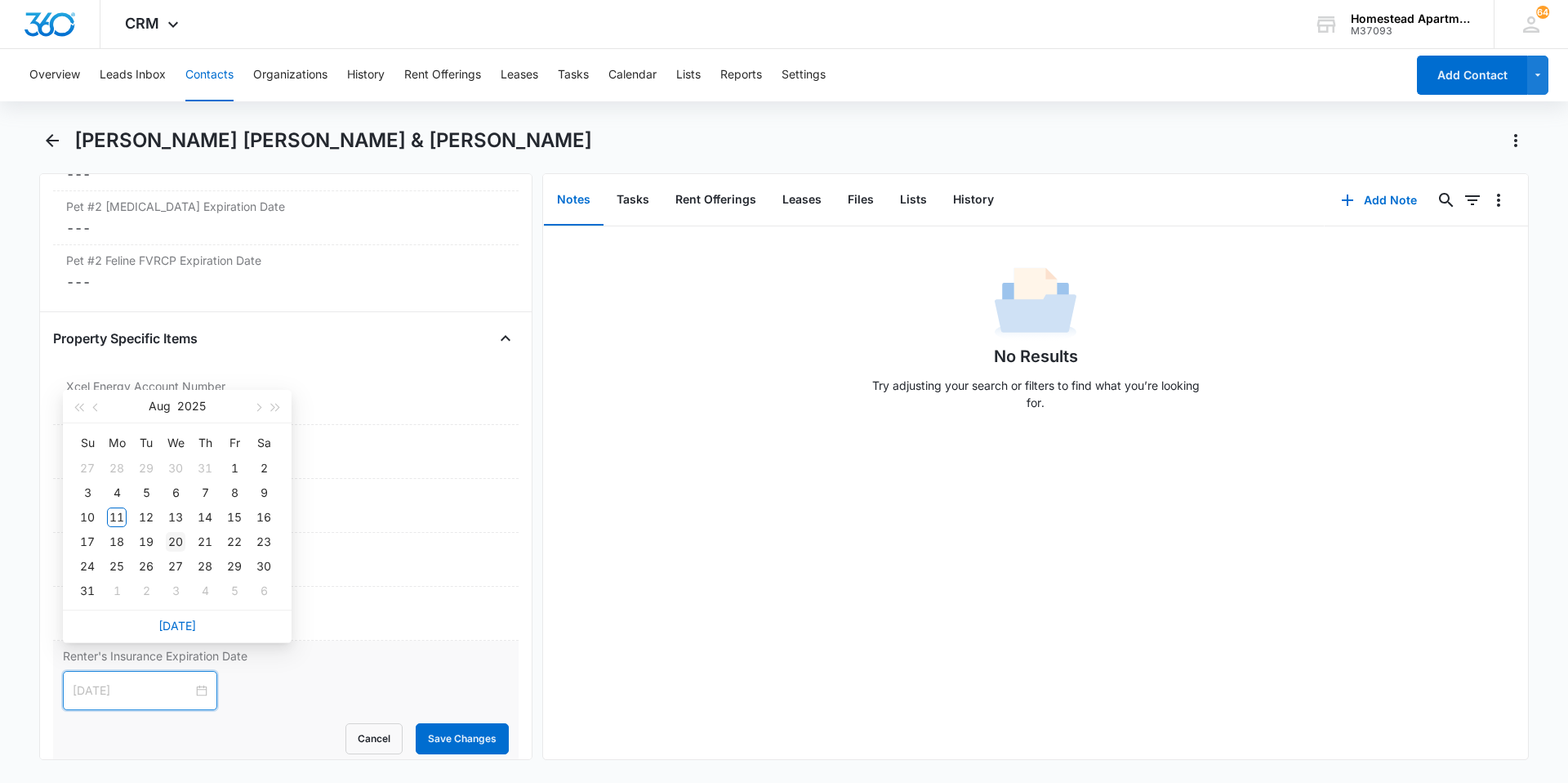
type input "[DATE]"
click at [175, 541] on div "20" at bounding box center [175, 542] width 20 height 20
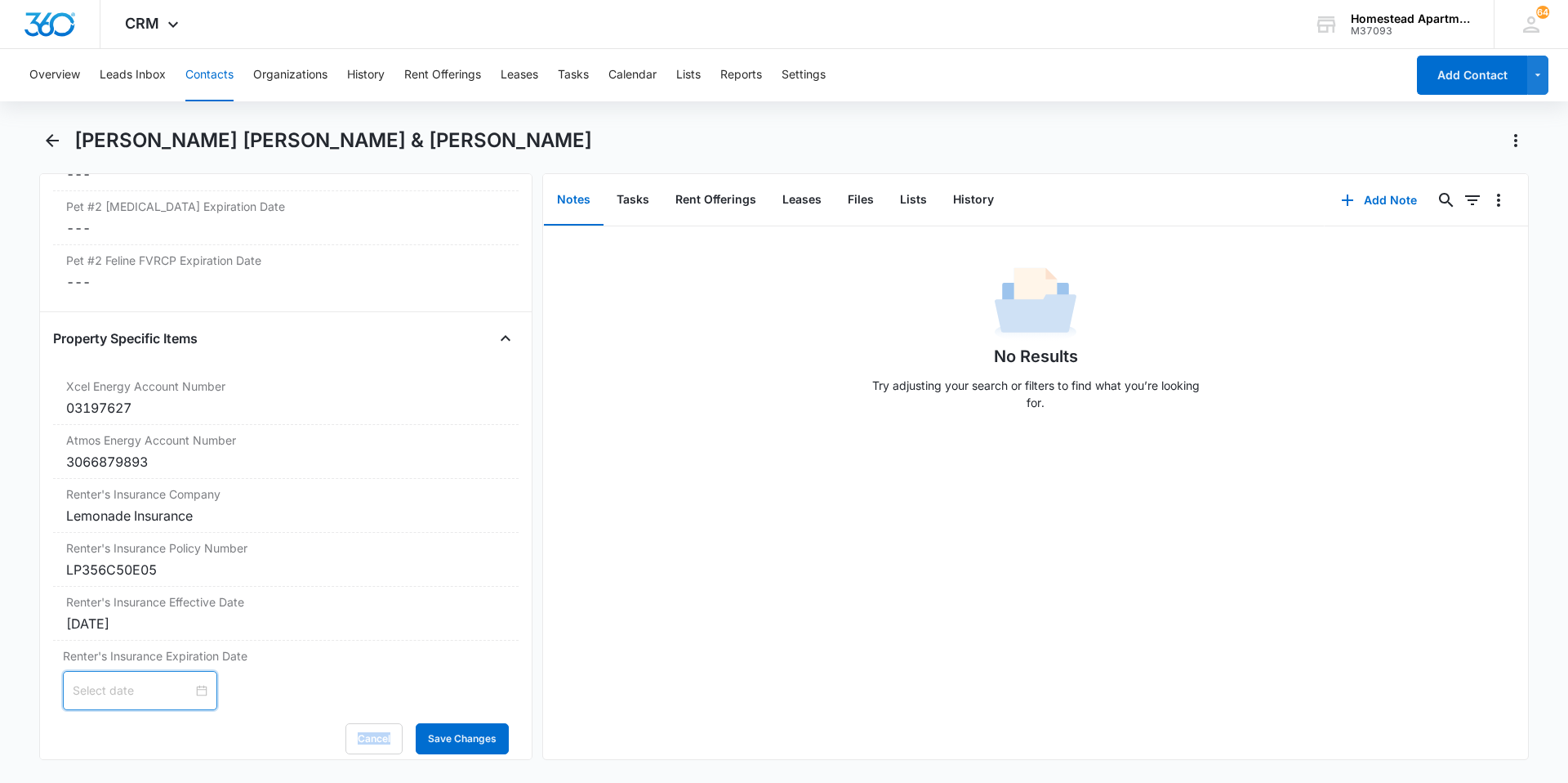
click at [191, 681] on div at bounding box center [140, 689] width 135 height 18
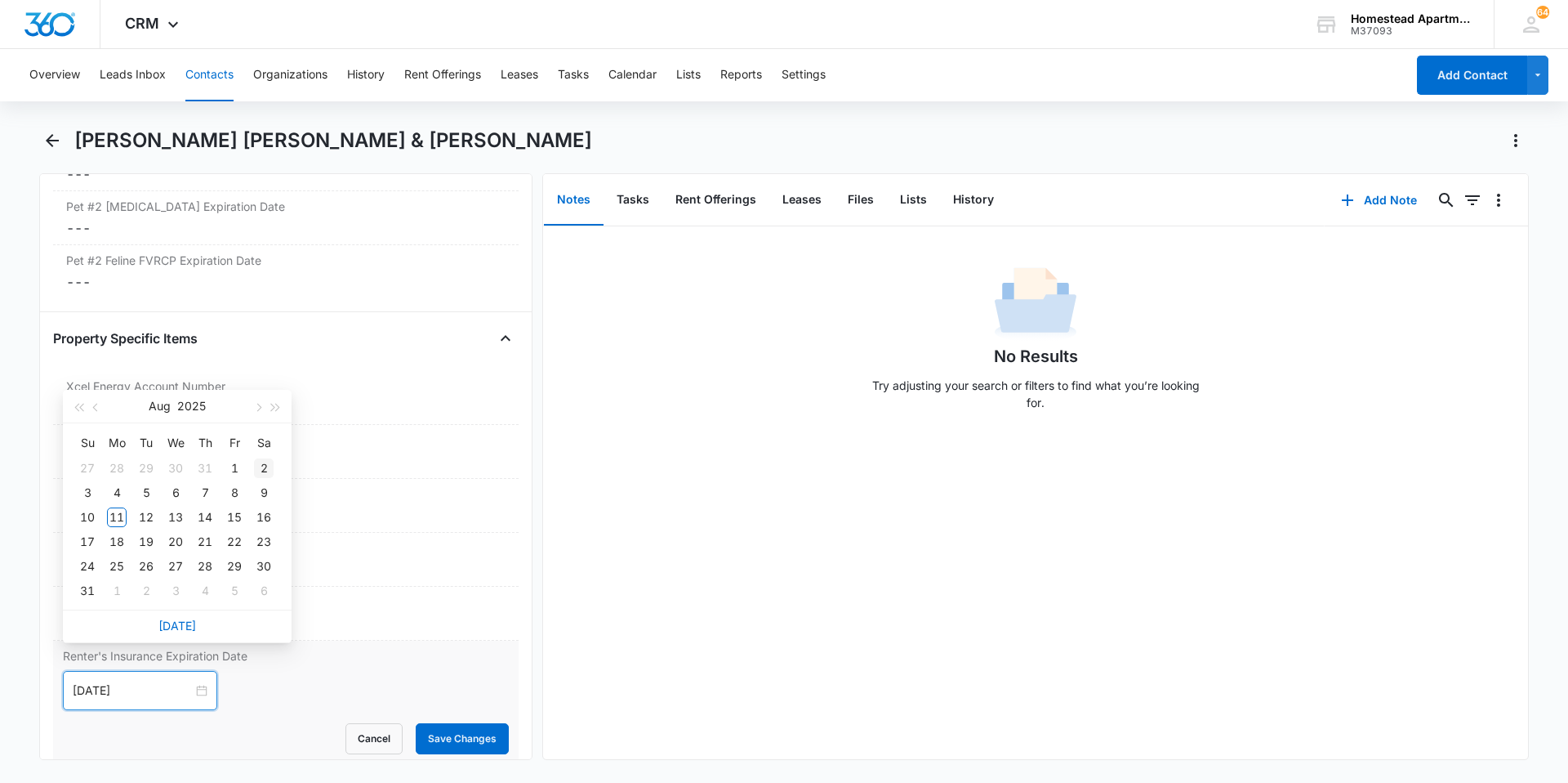
type input "[DATE]"
click at [272, 410] on span "button" at bounding box center [276, 408] width 8 height 9
type input "[DATE]"
click at [207, 537] on div "20" at bounding box center [205, 542] width 20 height 20
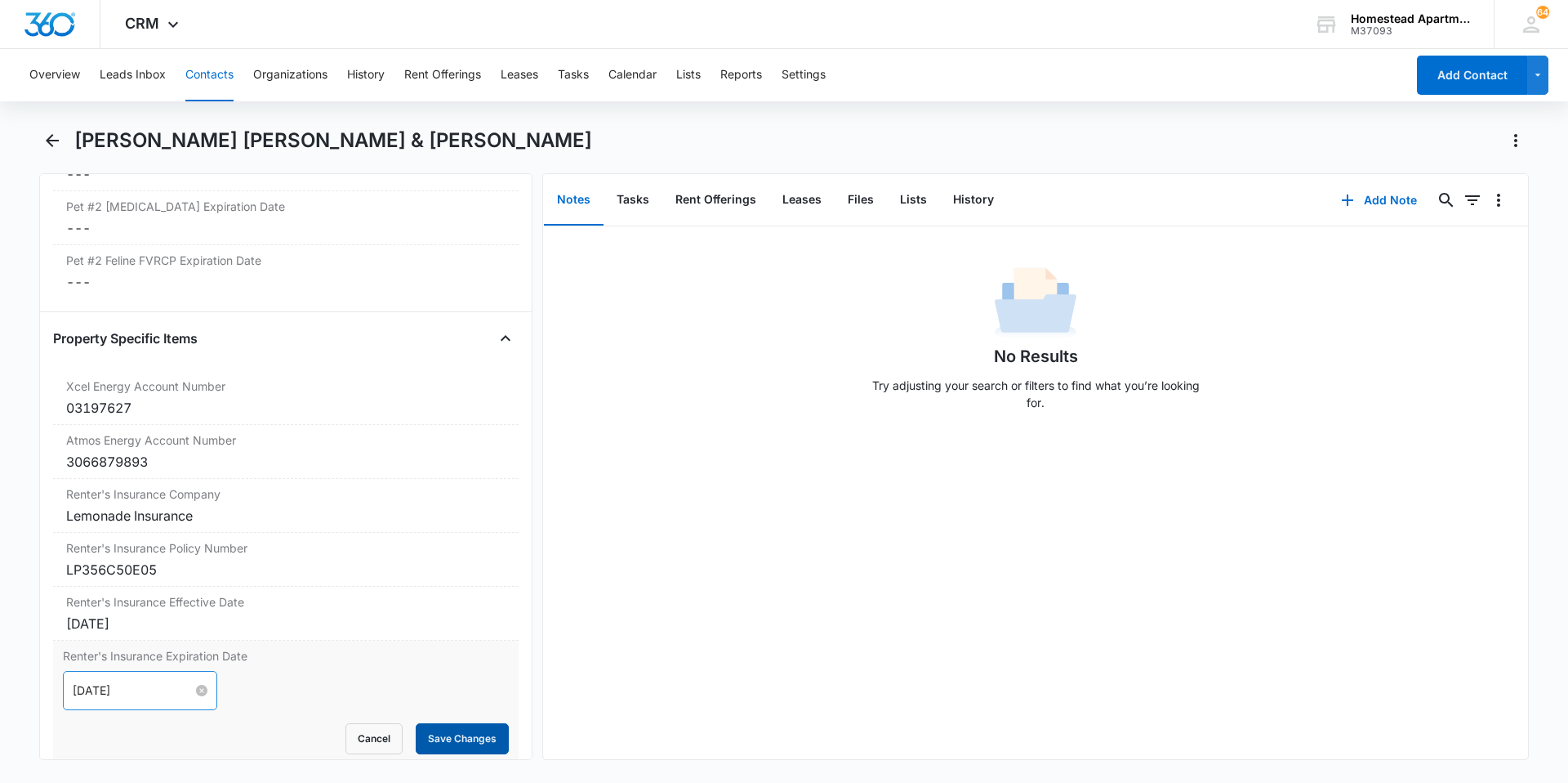
click at [437, 723] on button "Save Changes" at bounding box center [462, 738] width 93 height 31
click at [55, 133] on icon "Back" at bounding box center [52, 140] width 20 height 20
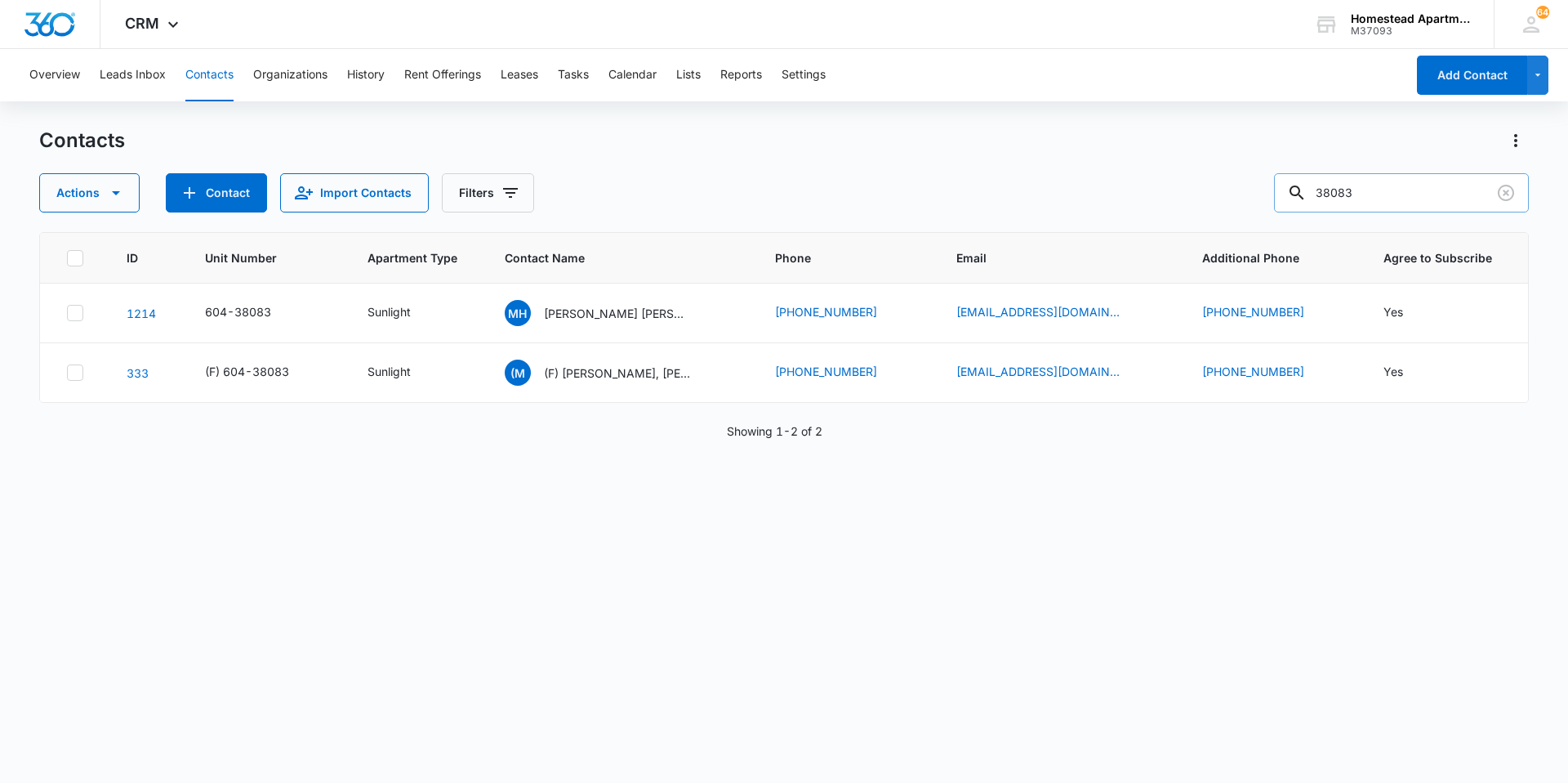
click at [1384, 184] on input "38083" at bounding box center [1401, 193] width 255 height 39
type input "36133"
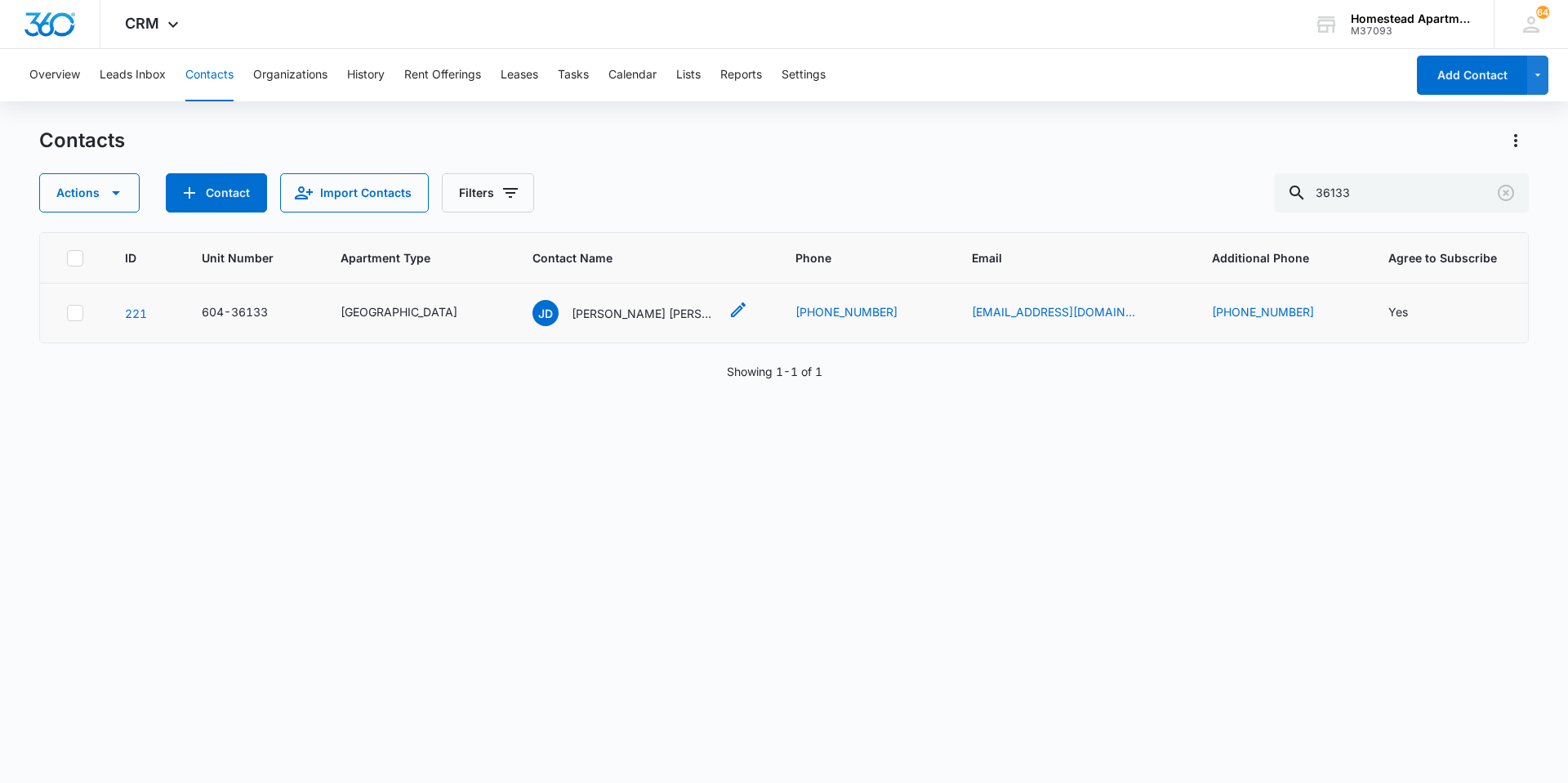
click at [614, 312] on p "[PERSON_NAME] [PERSON_NAME]" at bounding box center [645, 313] width 147 height 17
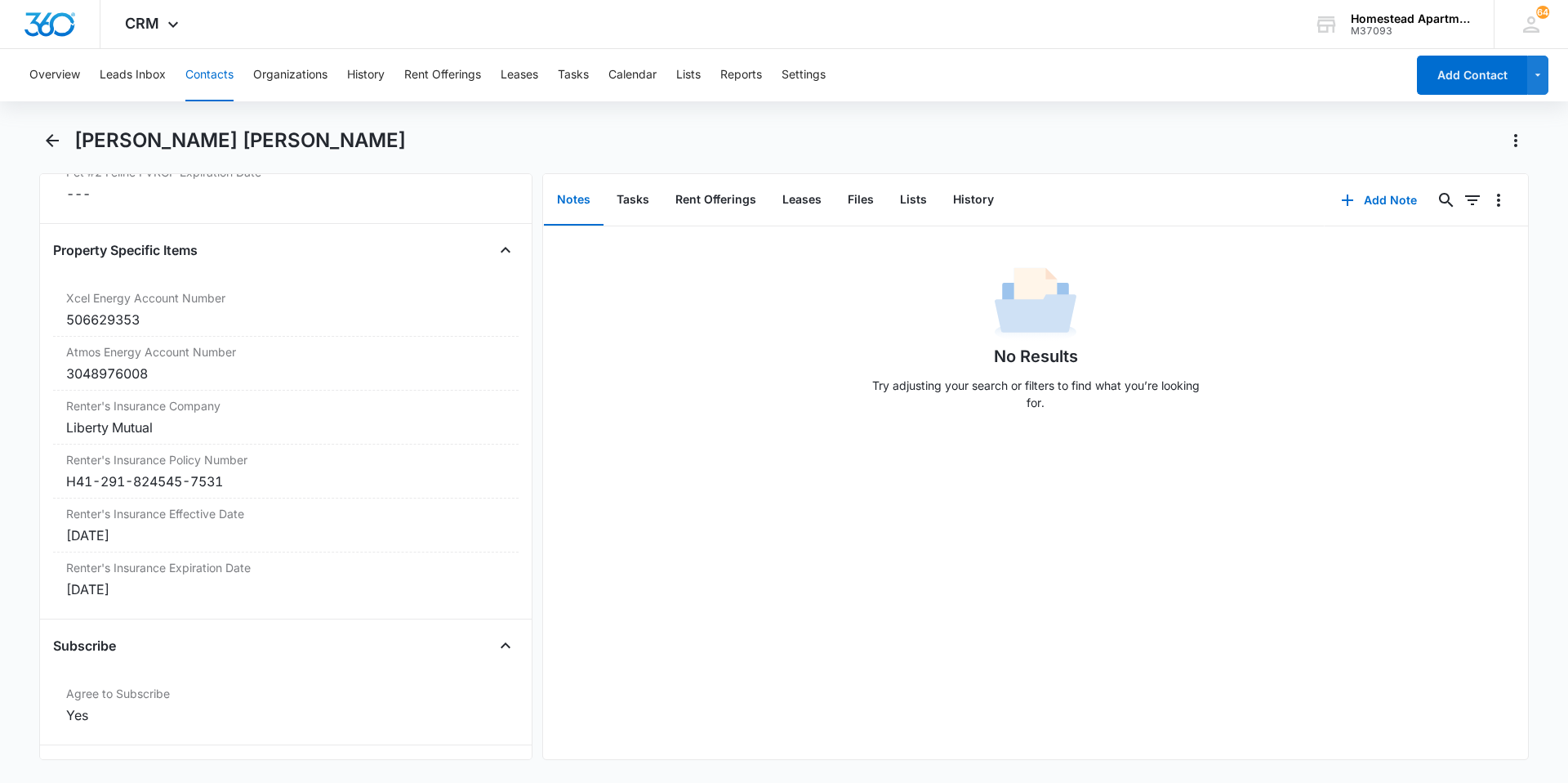
scroll to position [3186, 0]
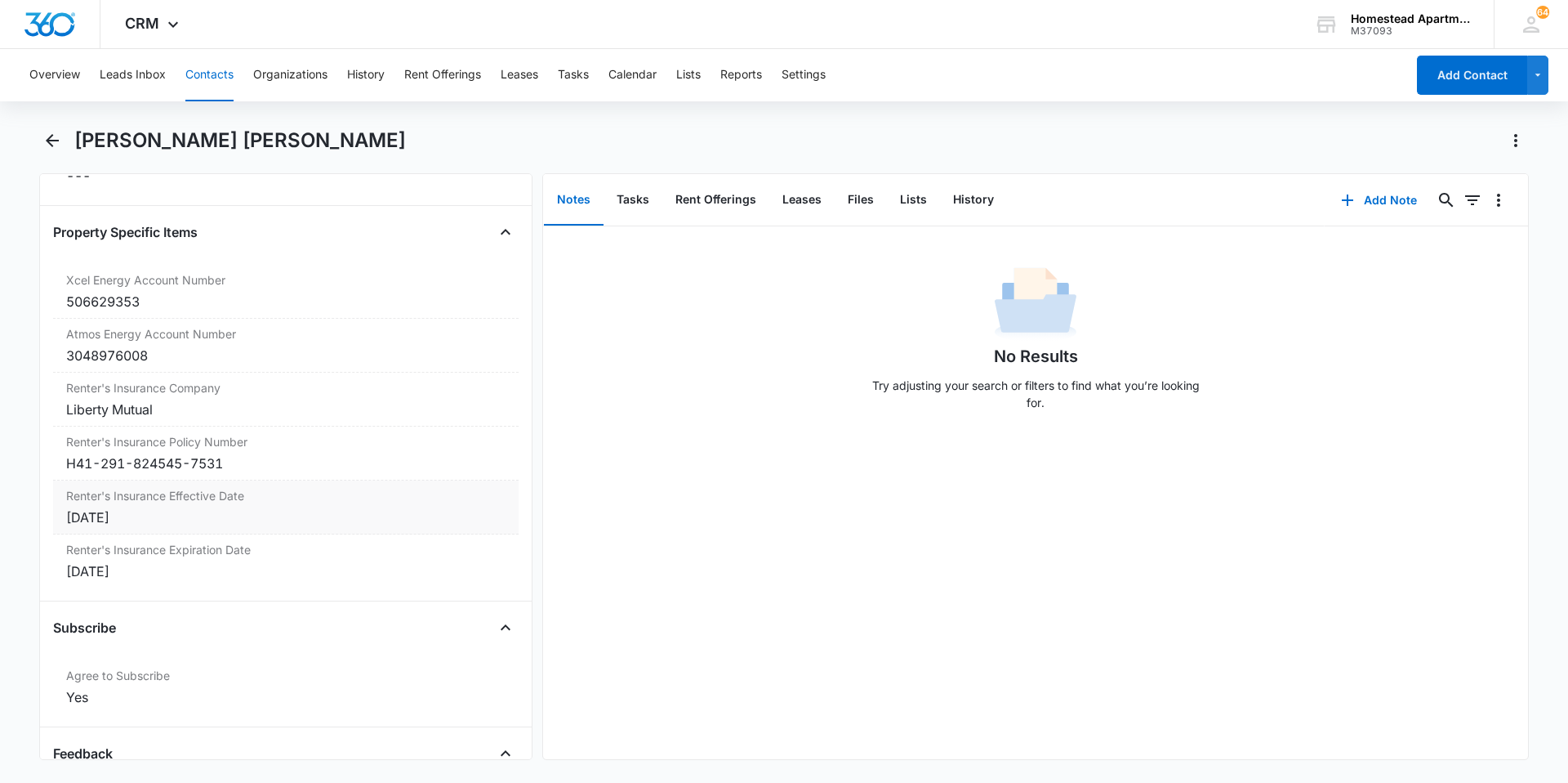
click at [139, 520] on div "[DATE]" at bounding box center [286, 517] width 439 height 20
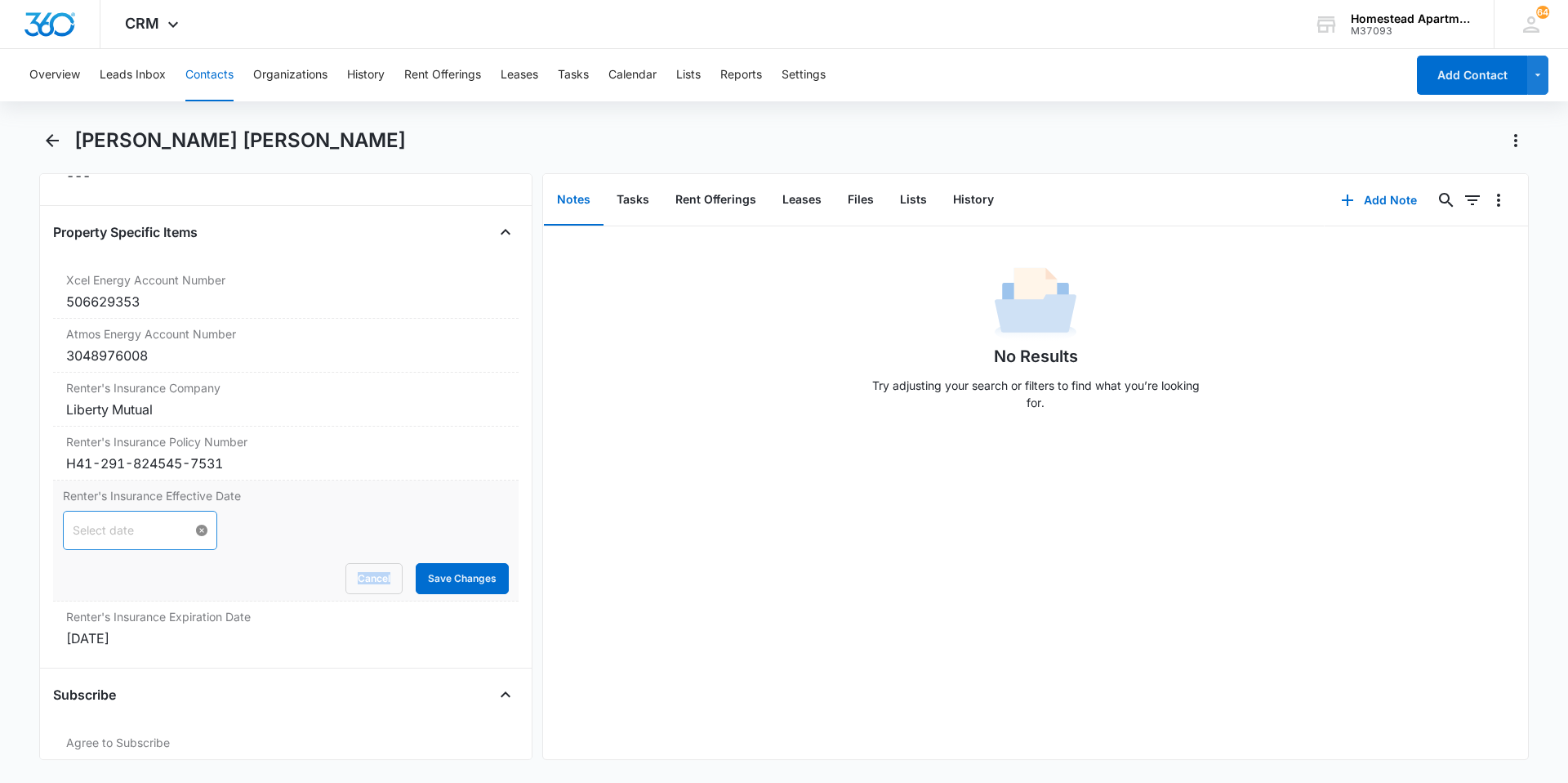
click at [190, 531] on div at bounding box center [140, 530] width 135 height 18
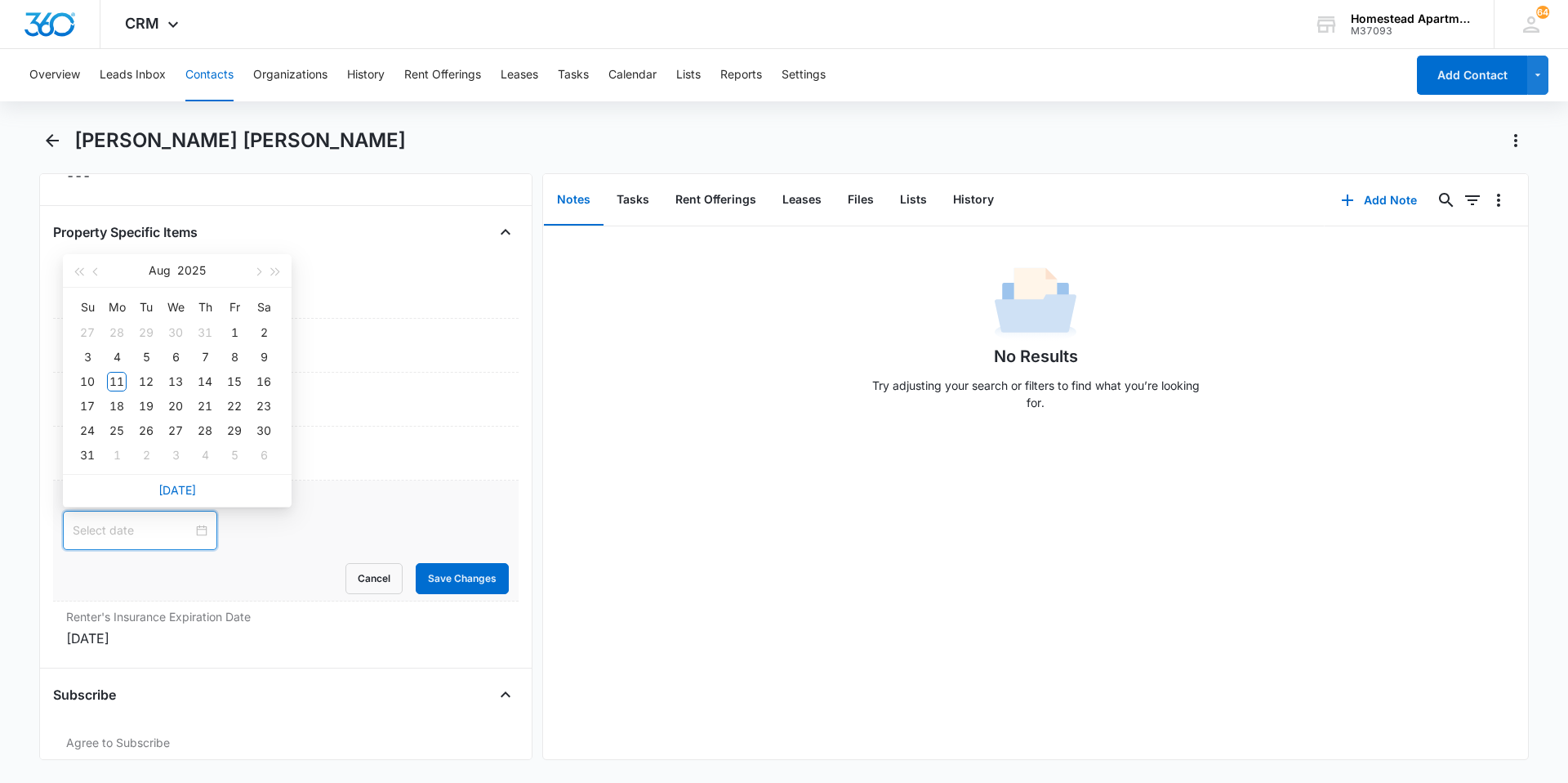
click at [190, 531] on div at bounding box center [140, 530] width 135 height 18
type input "[DATE]"
click at [269, 430] on div "30" at bounding box center [263, 430] width 20 height 20
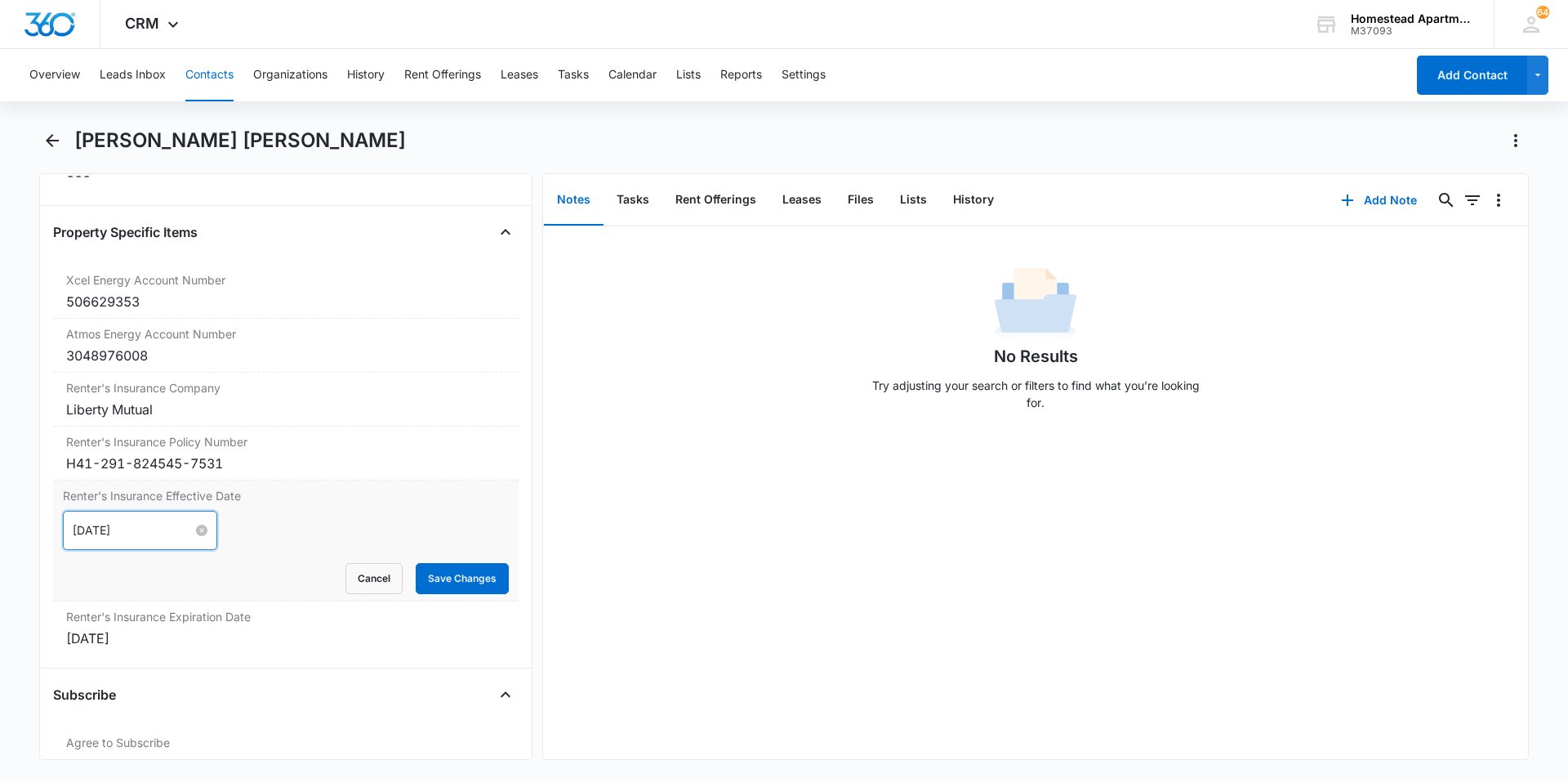
click at [431, 562] on form "[DATE] [DATE] Su Mo Tu We Th Fr Sa 27 28 29 30 31 1 2 3 4 5 6 7 8 9 10 11 12 13…" at bounding box center [286, 553] width 446 height 83
click at [431, 570] on button "Save Changes" at bounding box center [462, 578] width 93 height 31
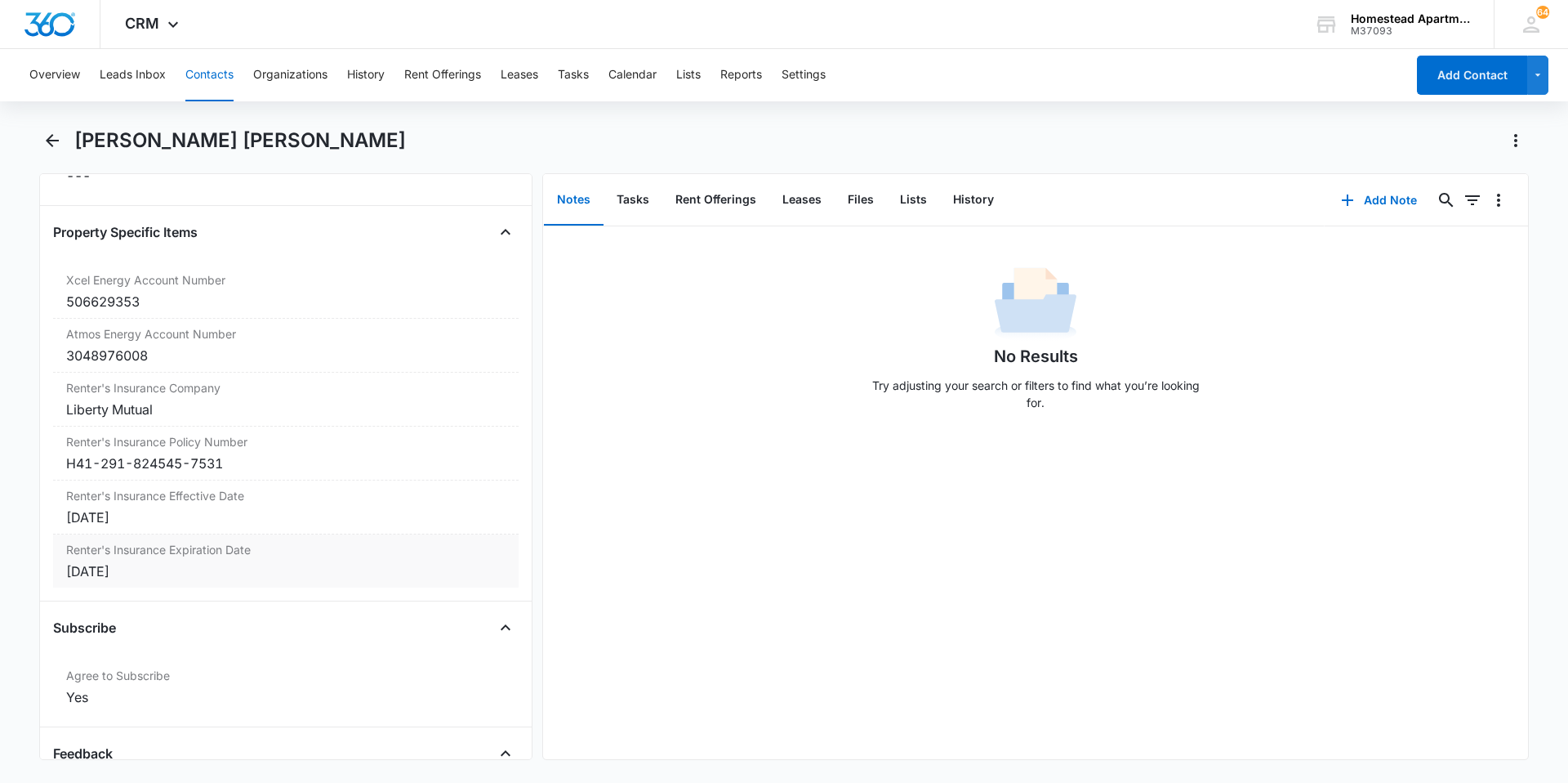
click at [111, 569] on div "[DATE]" at bounding box center [286, 570] width 439 height 20
click at [190, 578] on div at bounding box center [140, 584] width 135 height 18
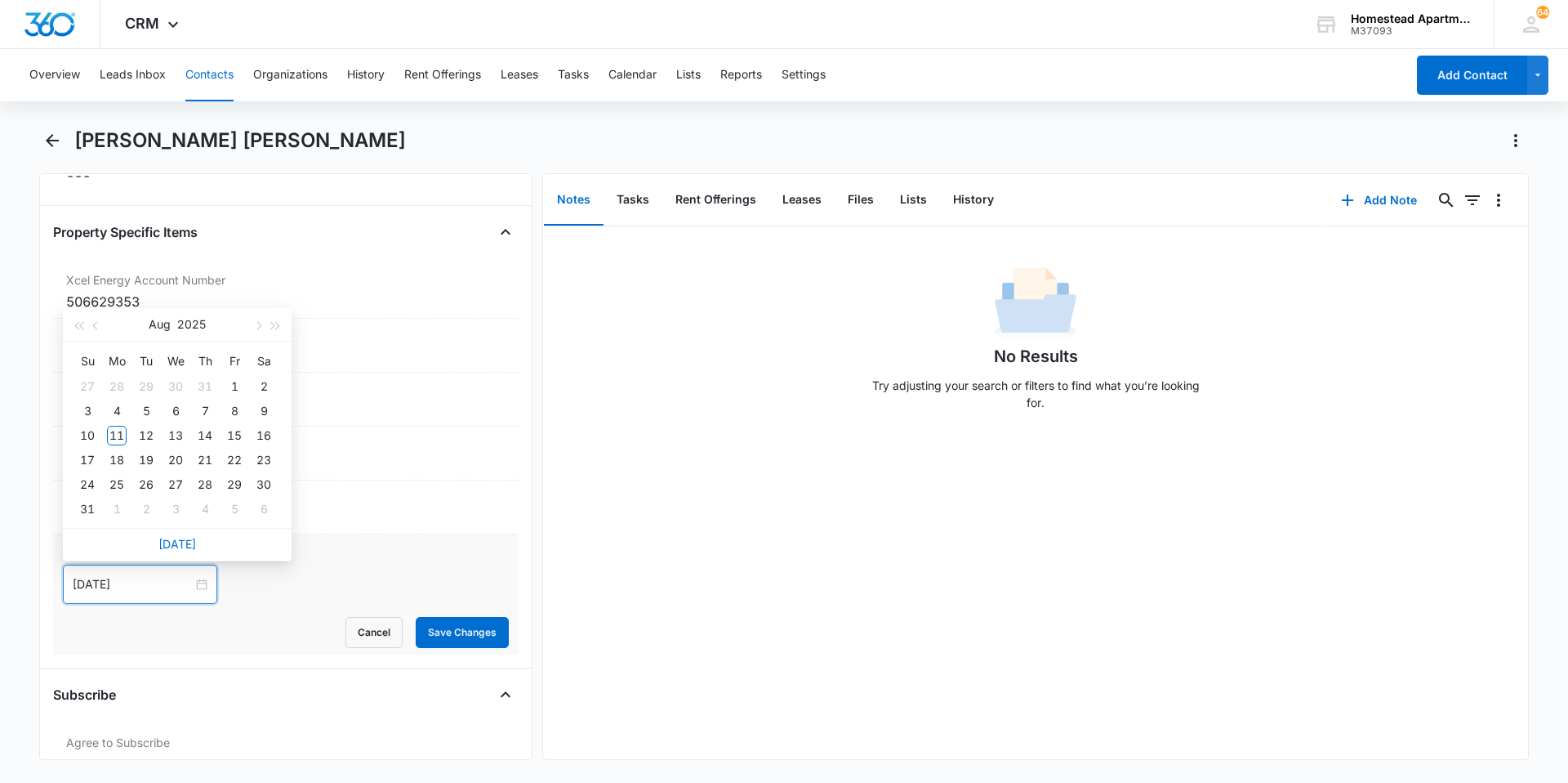
type input "[DATE]"
click at [276, 325] on span "button" at bounding box center [276, 326] width 8 height 9
type input "[DATE]"
click at [85, 502] on div "30" at bounding box center [87, 508] width 20 height 20
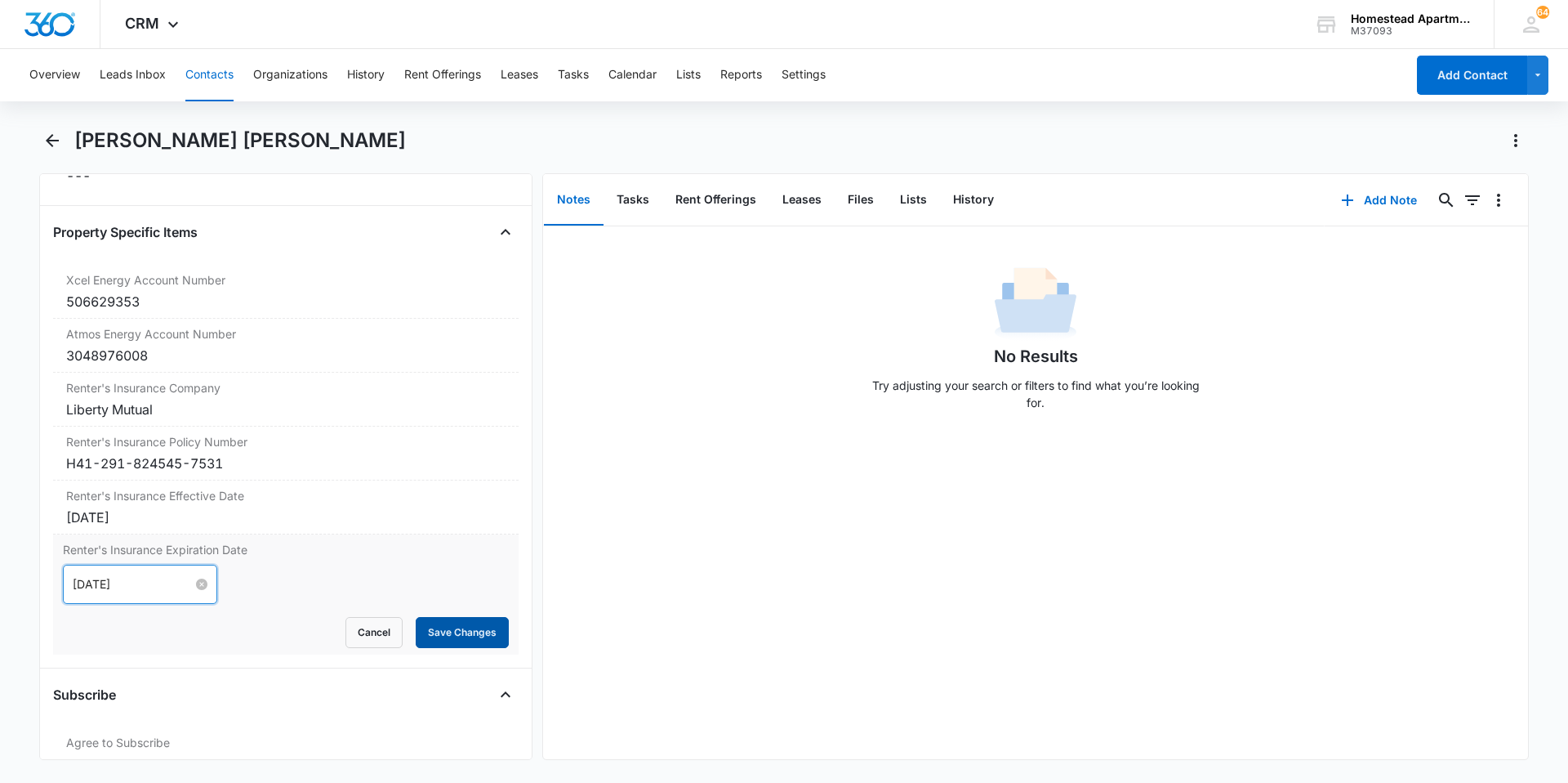
click at [450, 632] on button "Save Changes" at bounding box center [462, 633] width 93 height 31
